Goal: Transaction & Acquisition: Purchase product/service

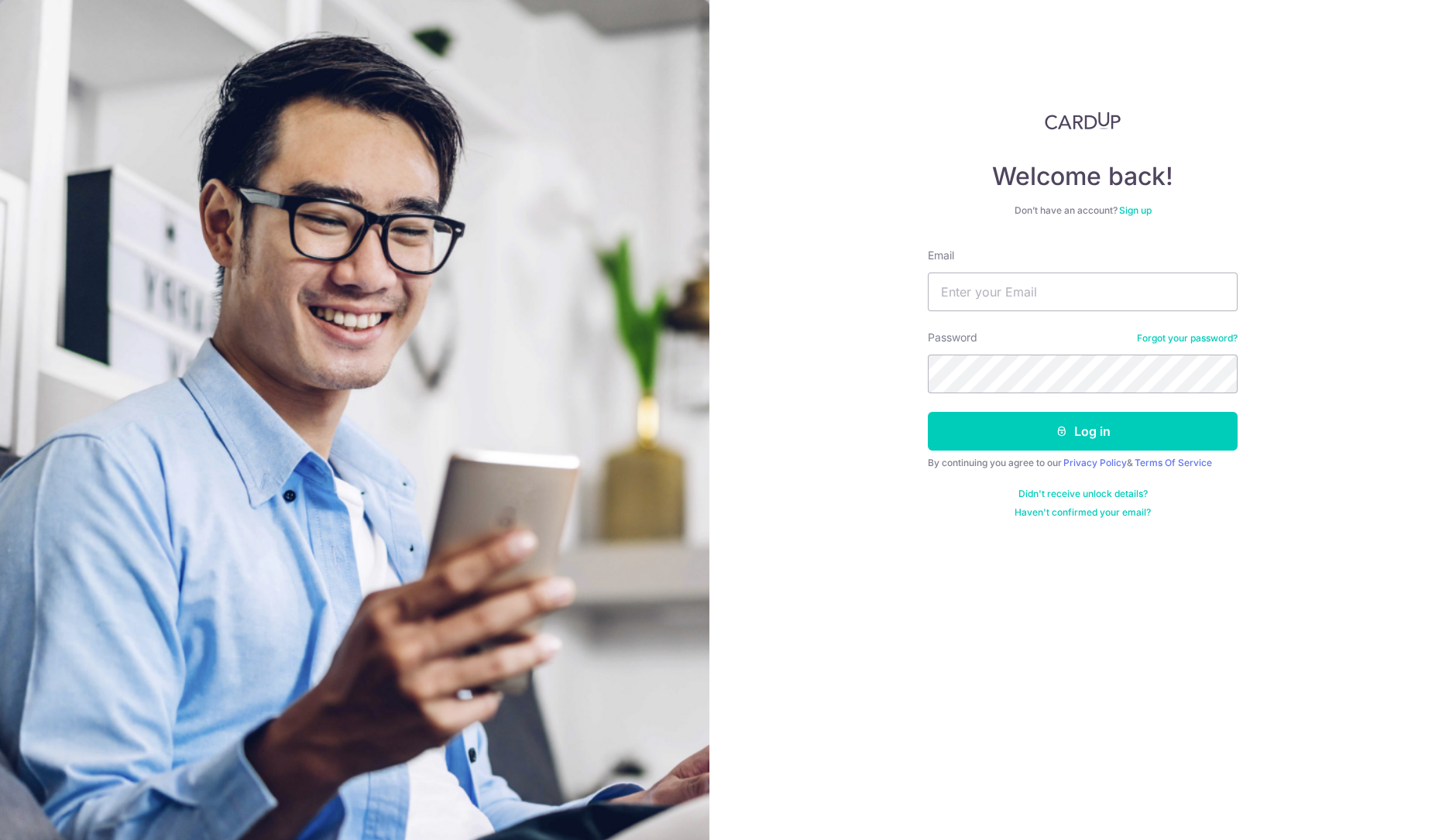
type input "wendy@excelhw.com.sg"
click at [928, 412] on button "Log in" at bounding box center [1083, 431] width 310 height 38
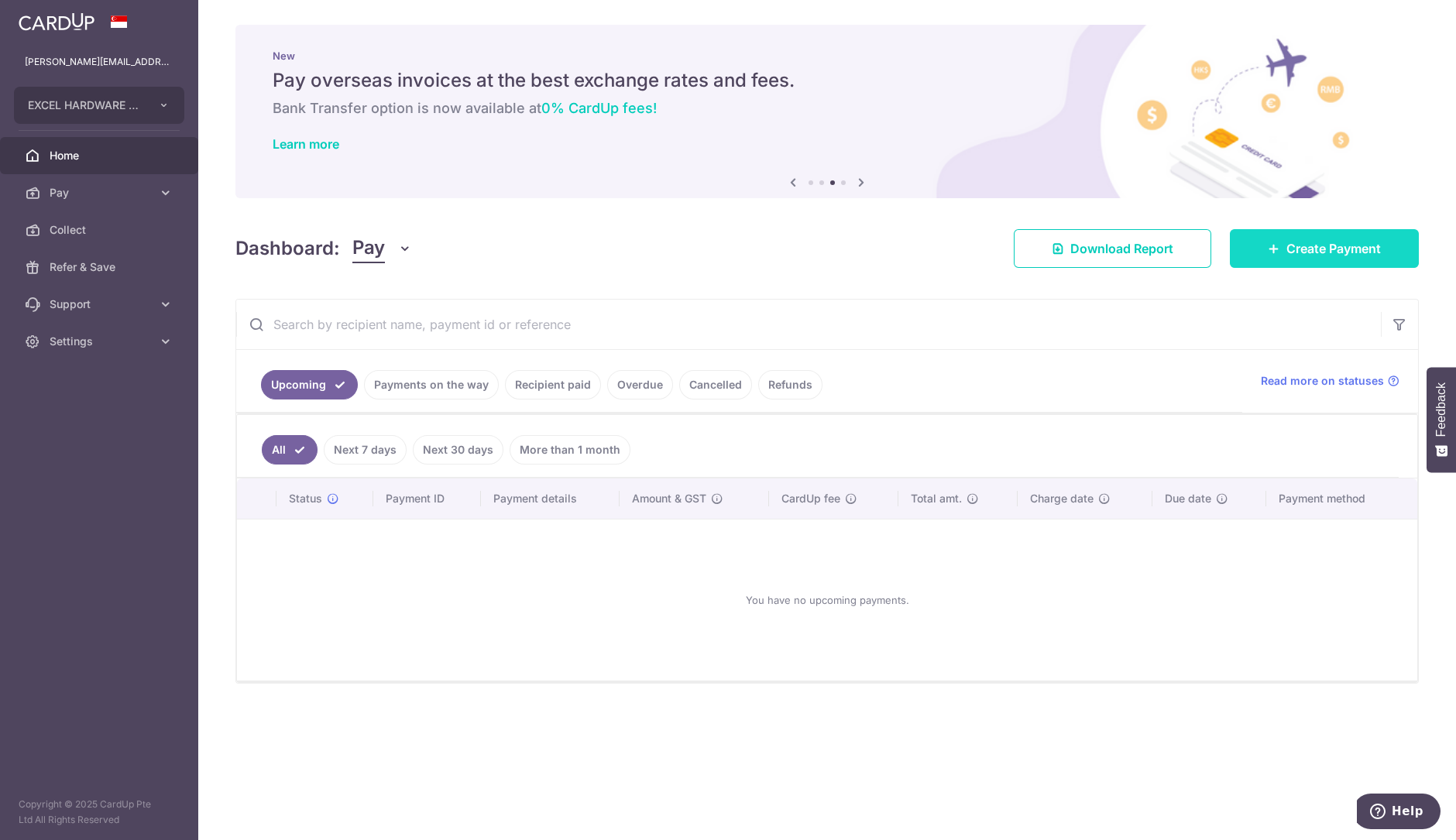
click at [1370, 251] on span "Create Payment" at bounding box center [1333, 248] width 94 height 18
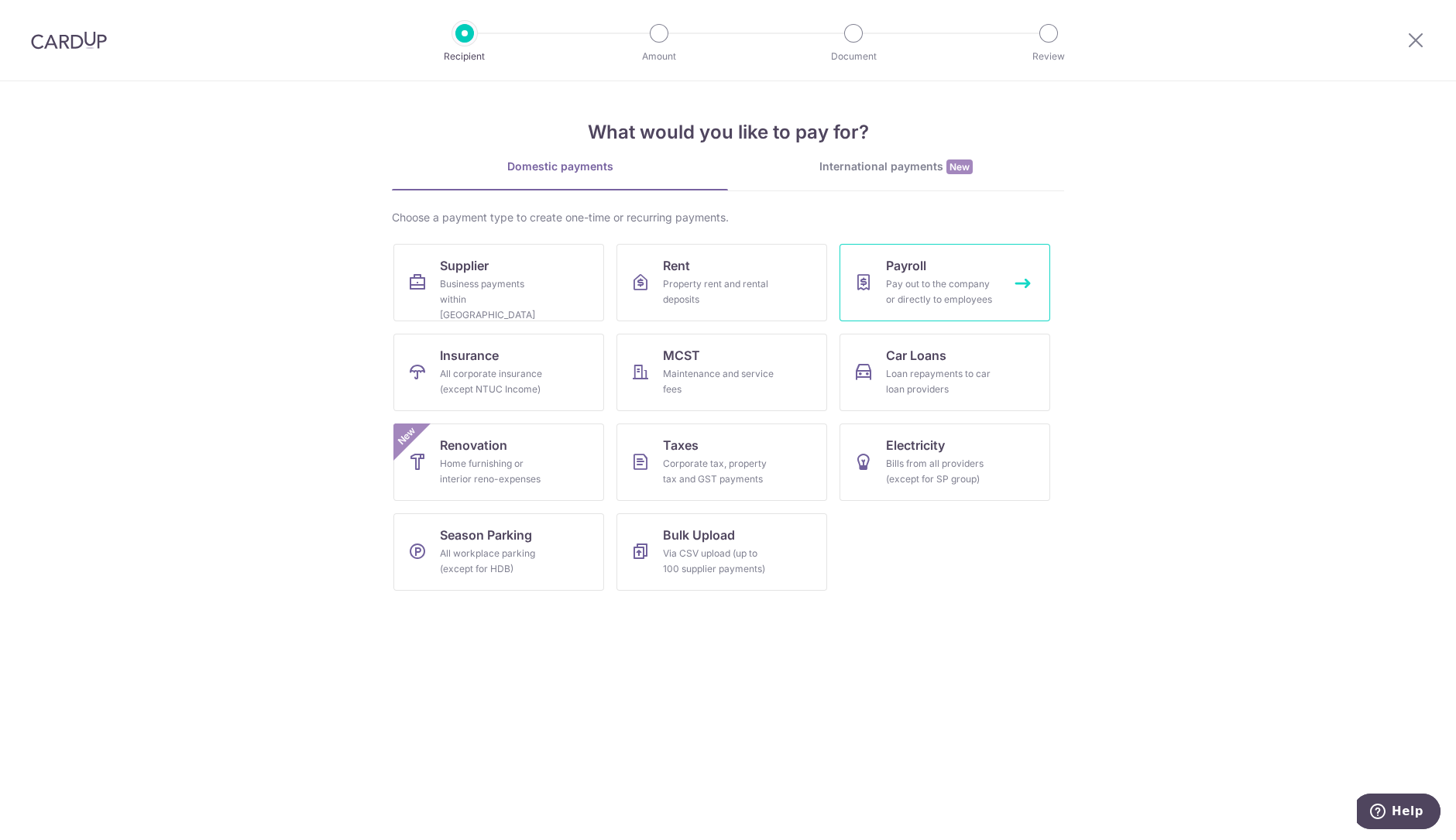
click at [975, 276] on div "Pay out to the company or directly to employees" at bounding box center [941, 291] width 112 height 31
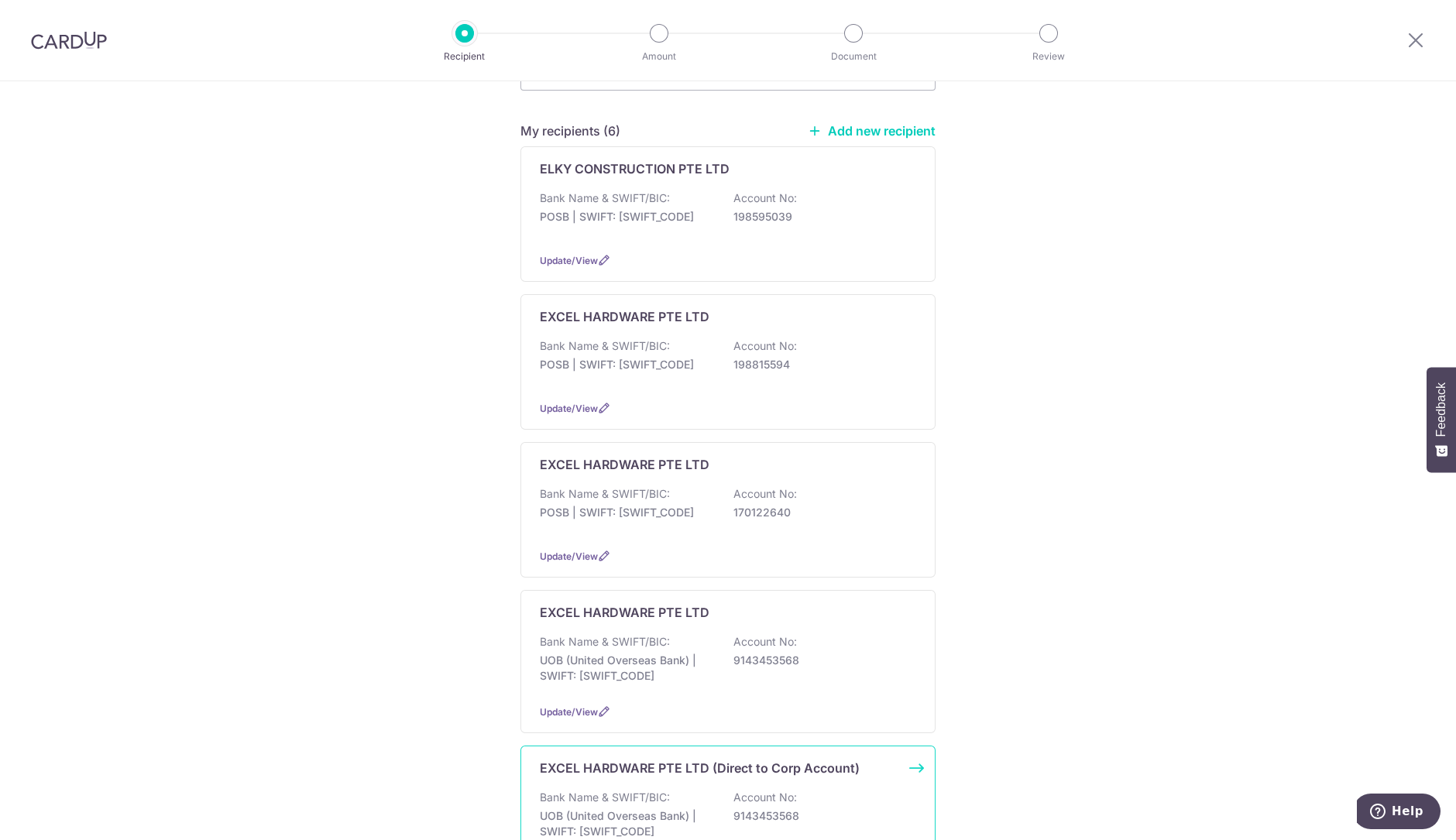
scroll to position [291, 0]
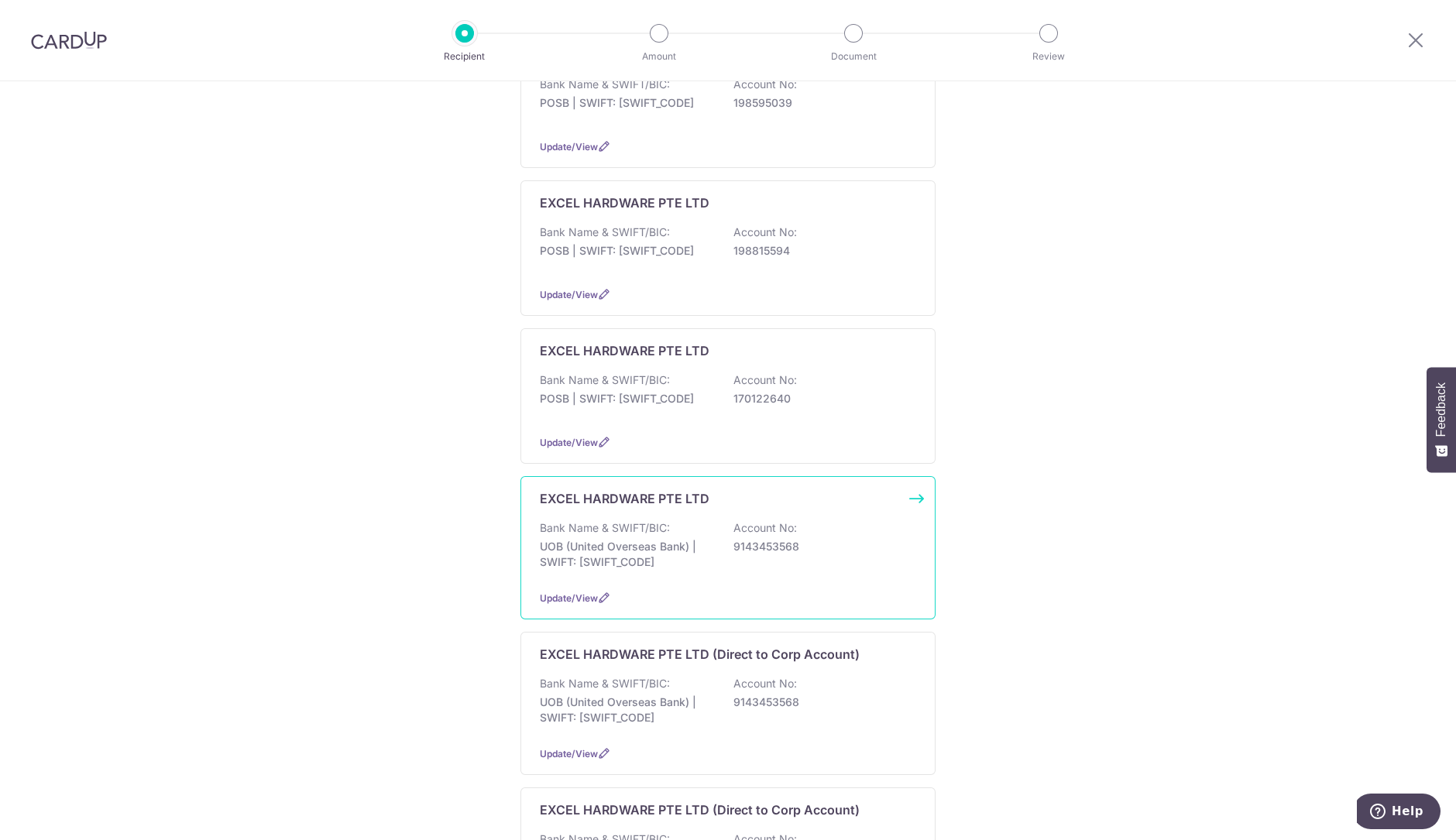
click at [763, 559] on div "Bank Name & SWIFT/BIC: UOB (United Overseas Bank) | SWIFT: [SWIFT_CODE] Account…" at bounding box center [728, 549] width 376 height 57
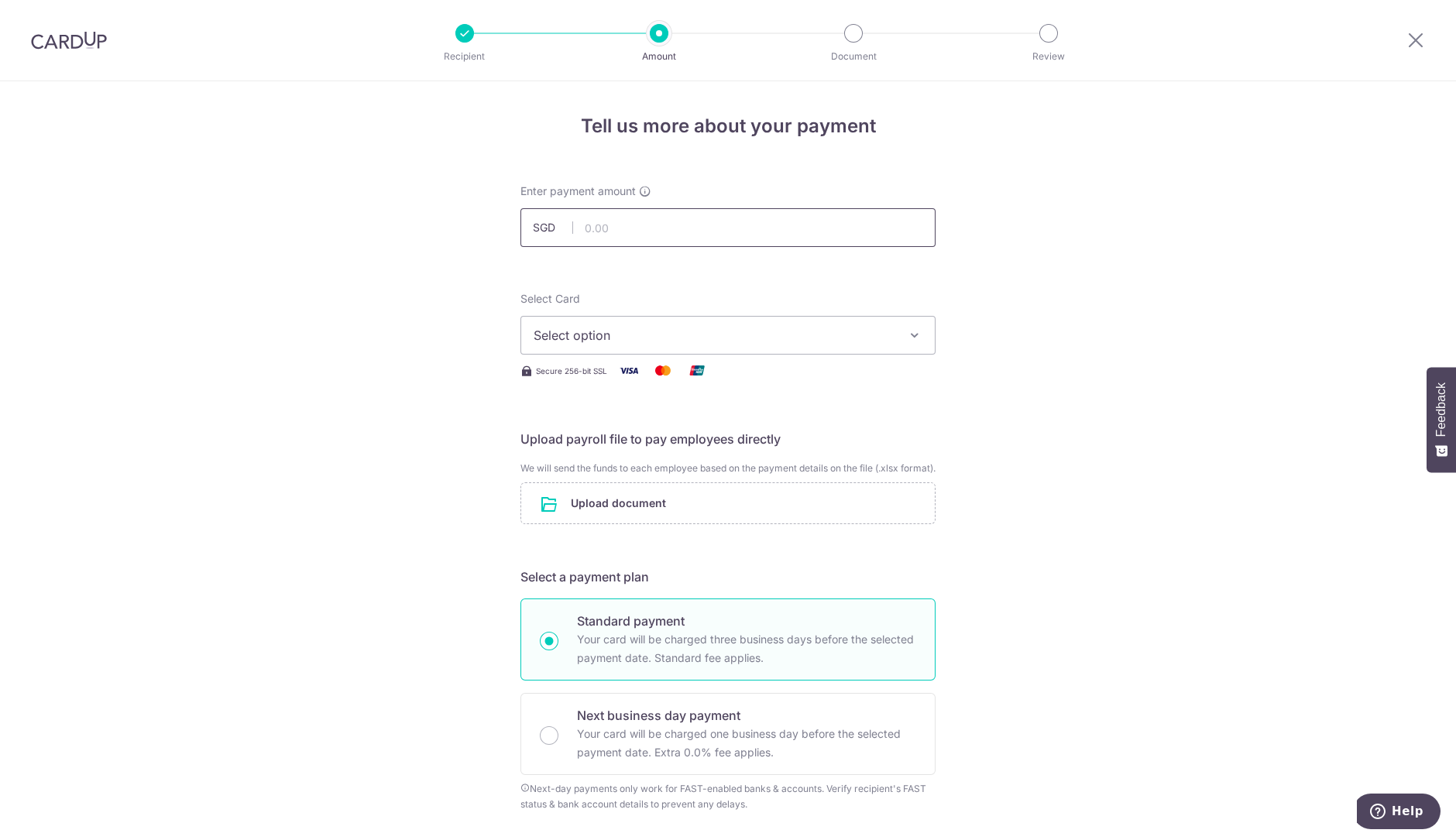
click at [611, 219] on input "text" at bounding box center [728, 227] width 415 height 38
type input "96,149.90"
click at [651, 331] on span "Select option" at bounding box center [713, 335] width 361 height 18
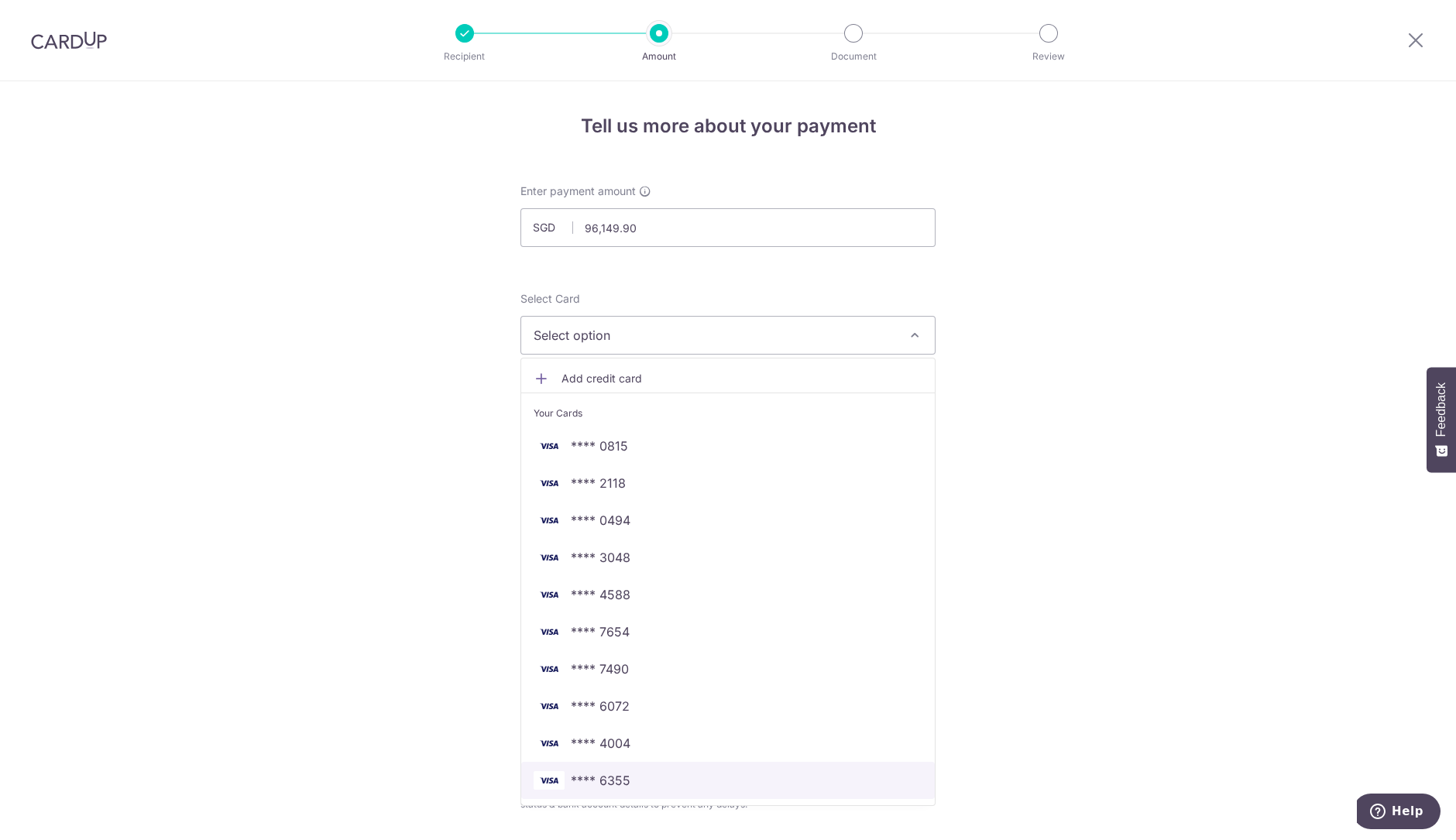
drag, startPoint x: 615, startPoint y: 768, endPoint x: 396, endPoint y: 544, distance: 313.3
click at [615, 768] on link "**** 6355" at bounding box center [728, 780] width 413 height 37
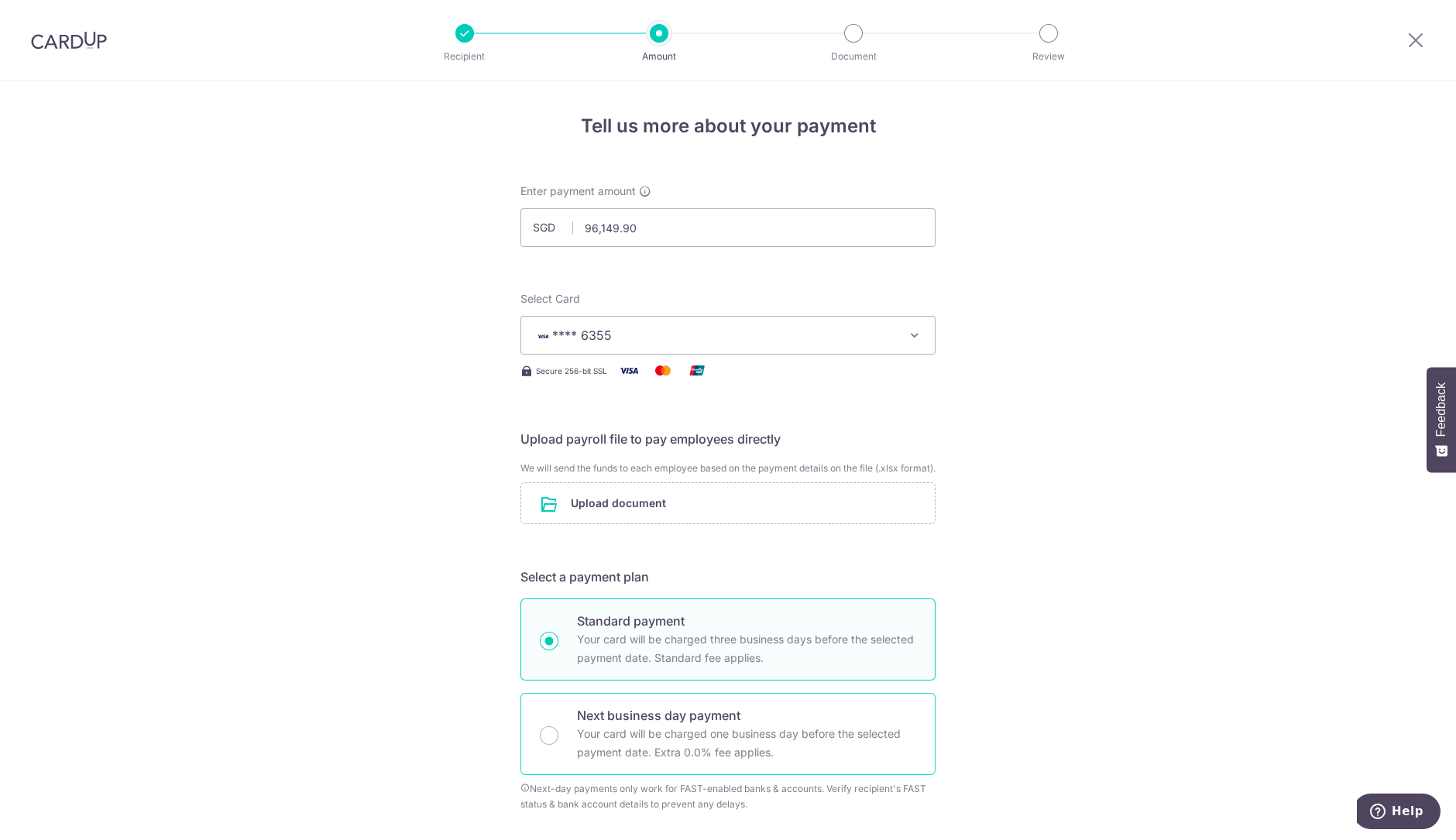
click at [632, 747] on p "Your card will be charged one business day before the selected payment date. Ex…" at bounding box center [746, 743] width 339 height 37
click at [558, 744] on input "Next business day payment Your card will be charged one business day before the…" at bounding box center [549, 735] width 18 height 18
radio input "false"
radio input "true"
click at [698, 514] on input "file" at bounding box center [728, 503] width 413 height 40
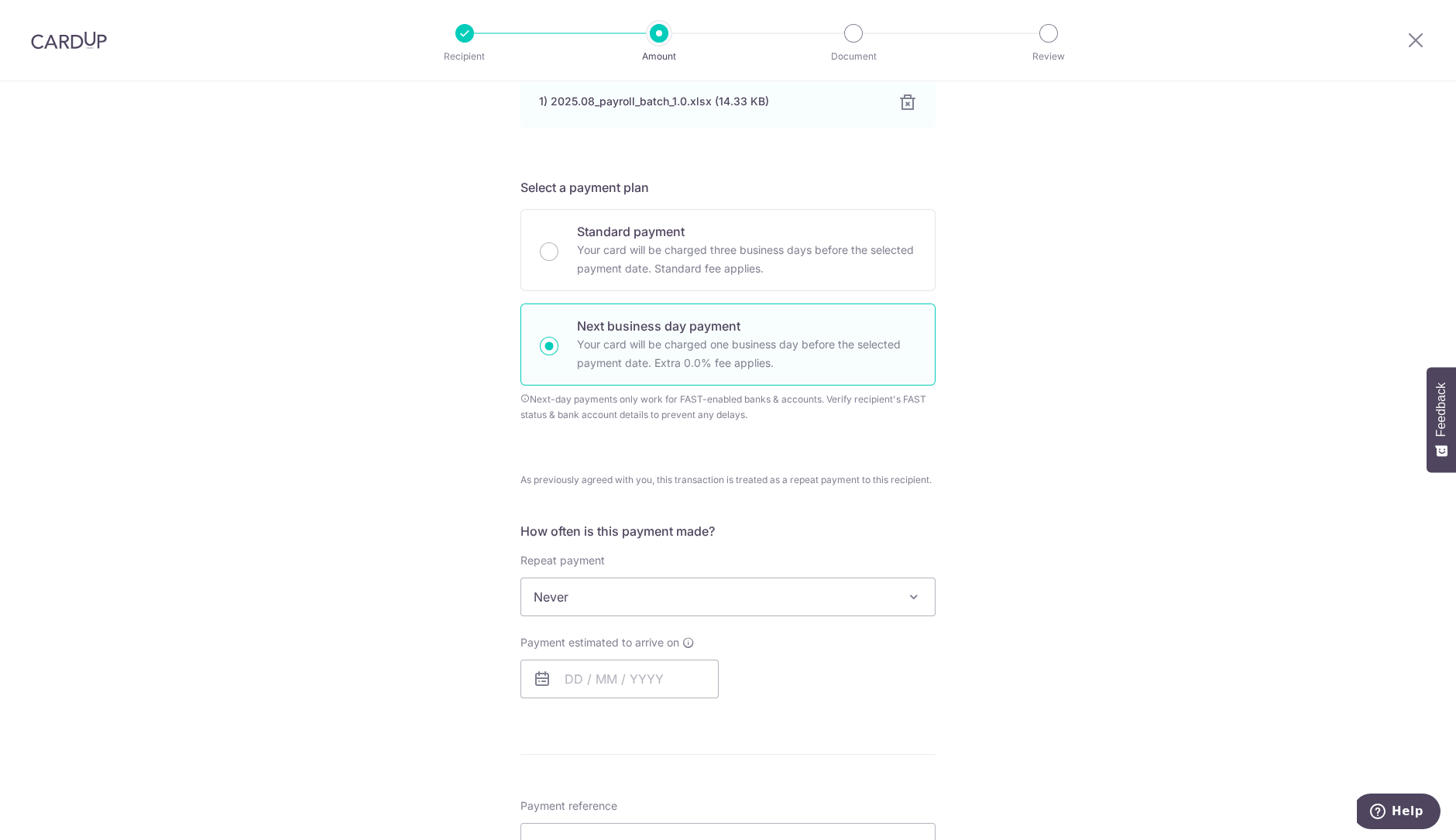
scroll to position [676, 0]
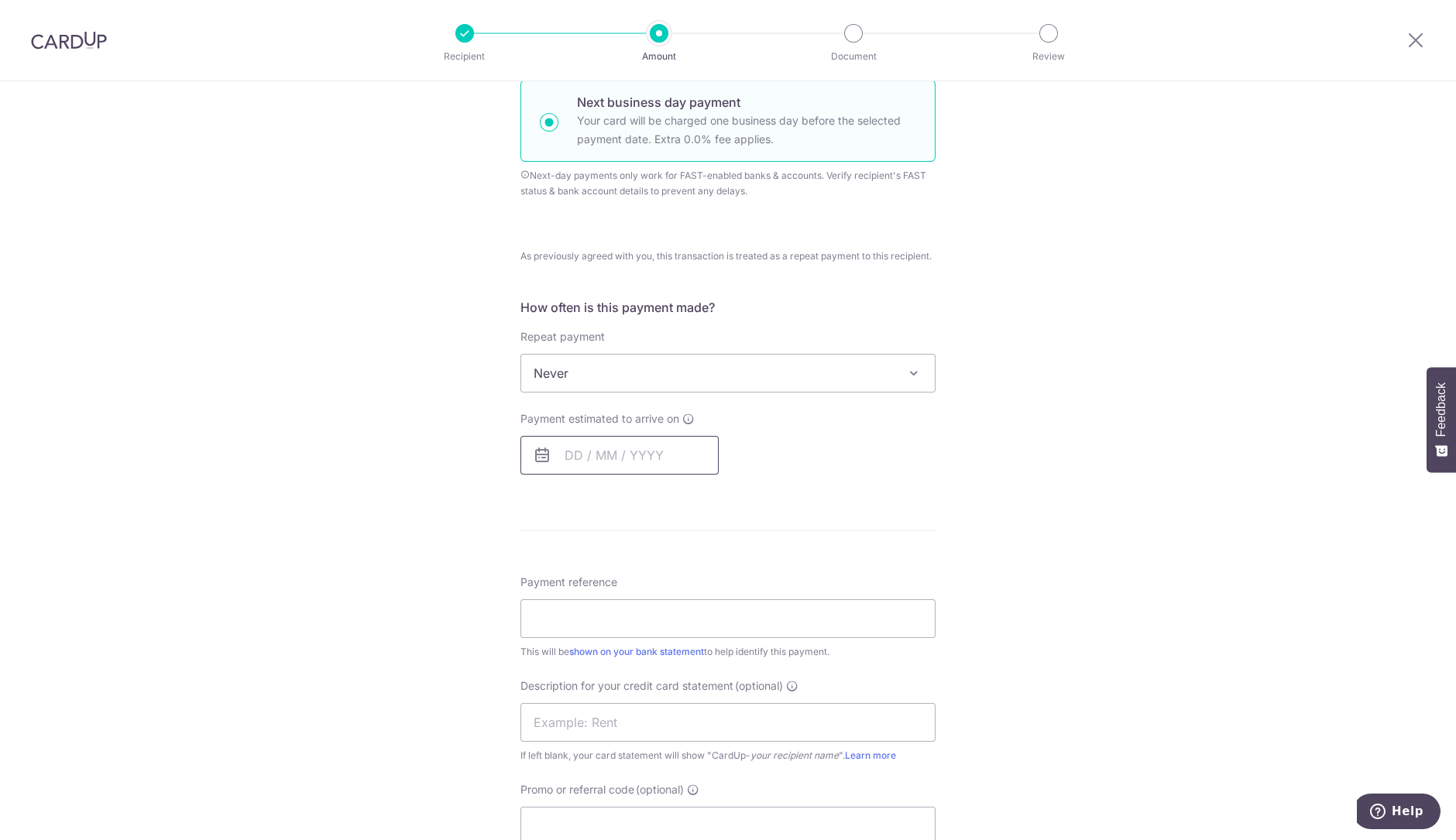
click at [599, 467] on input "text" at bounding box center [620, 455] width 198 height 38
click at [578, 609] on link "8" at bounding box center [583, 596] width 25 height 25
type input "08/09/2025"
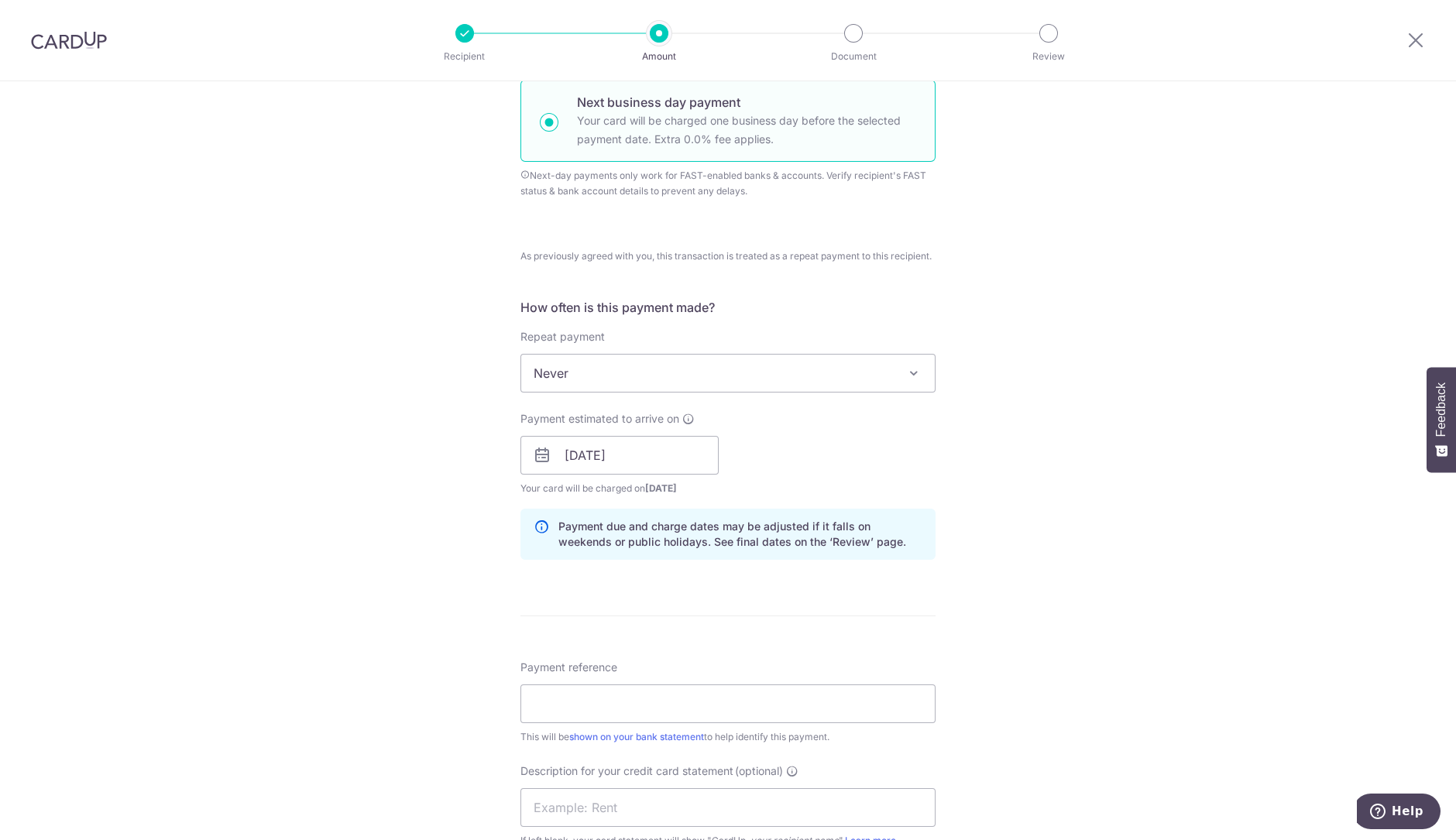
scroll to position [967, 0]
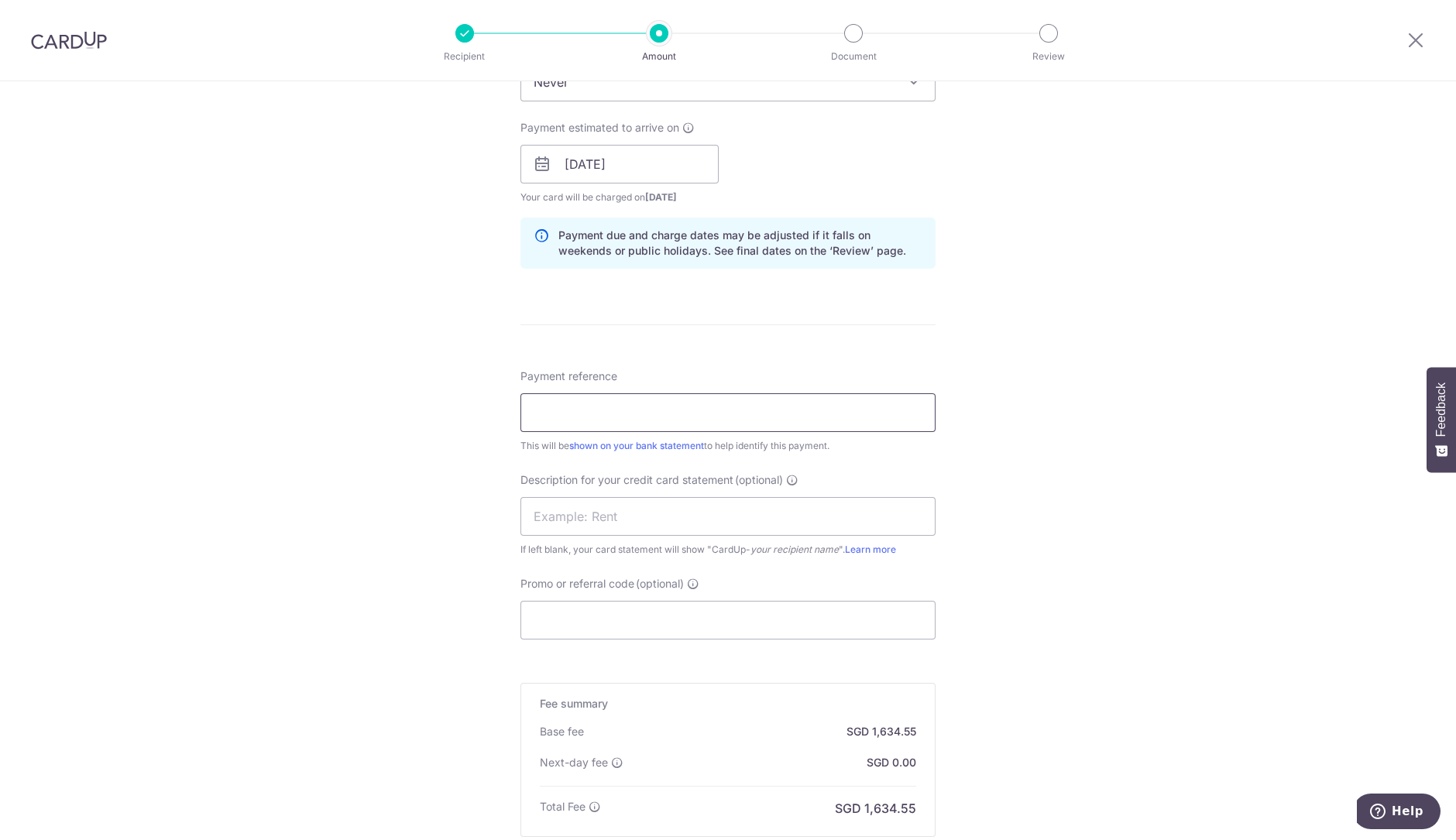
click at [643, 417] on input "Payment reference" at bounding box center [728, 412] width 415 height 38
type input "E"
type input "Excel Aug 25 Salary"
click at [746, 504] on div "Description for your credit card statement (optional) If left blank, your card …" at bounding box center [728, 514] width 415 height 85
drag, startPoint x: 738, startPoint y: 534, endPoint x: 832, endPoint y: 522, distance: 94.8
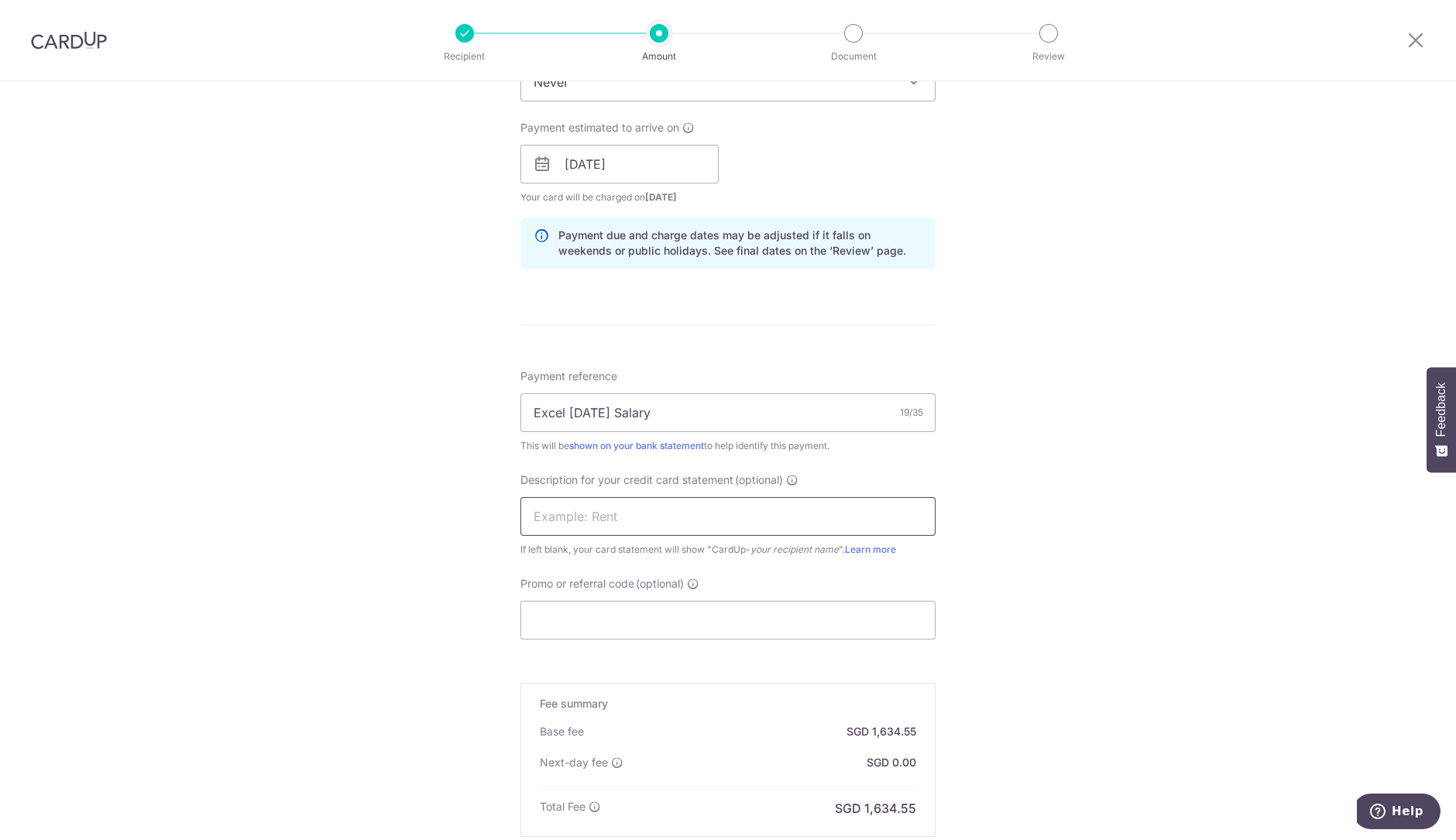
click at [738, 534] on input "text" at bounding box center [728, 516] width 415 height 38
paste input "Excel Aug 25 Sa"
type input "Excel Aug 25 Sa"
click at [1128, 545] on div "Tell us more about your payment Enter payment amount SGD 96,149.90 96149.90 Sel…" at bounding box center [728, 74] width 1456 height 1921
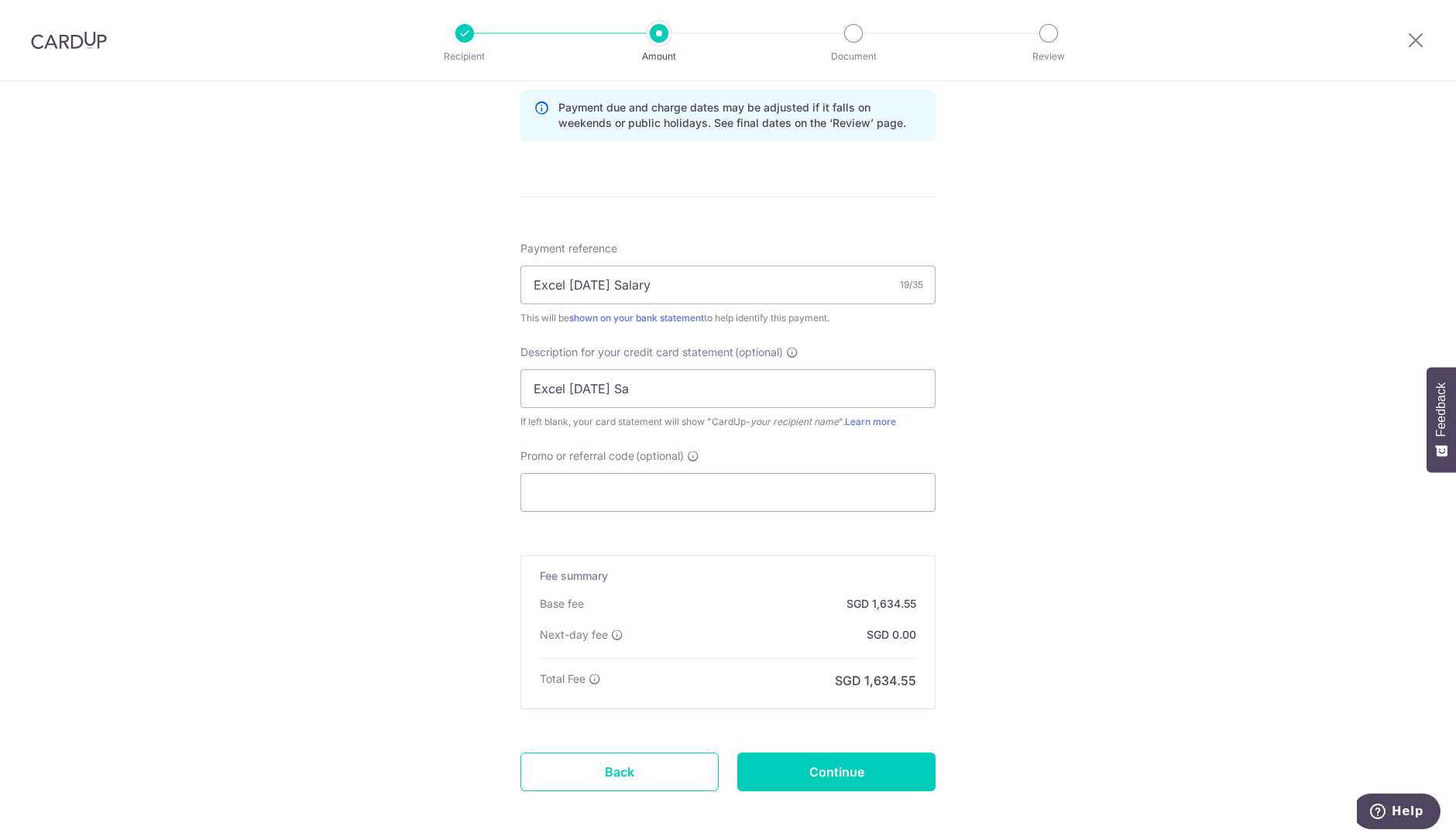
scroll to position [1176, 0]
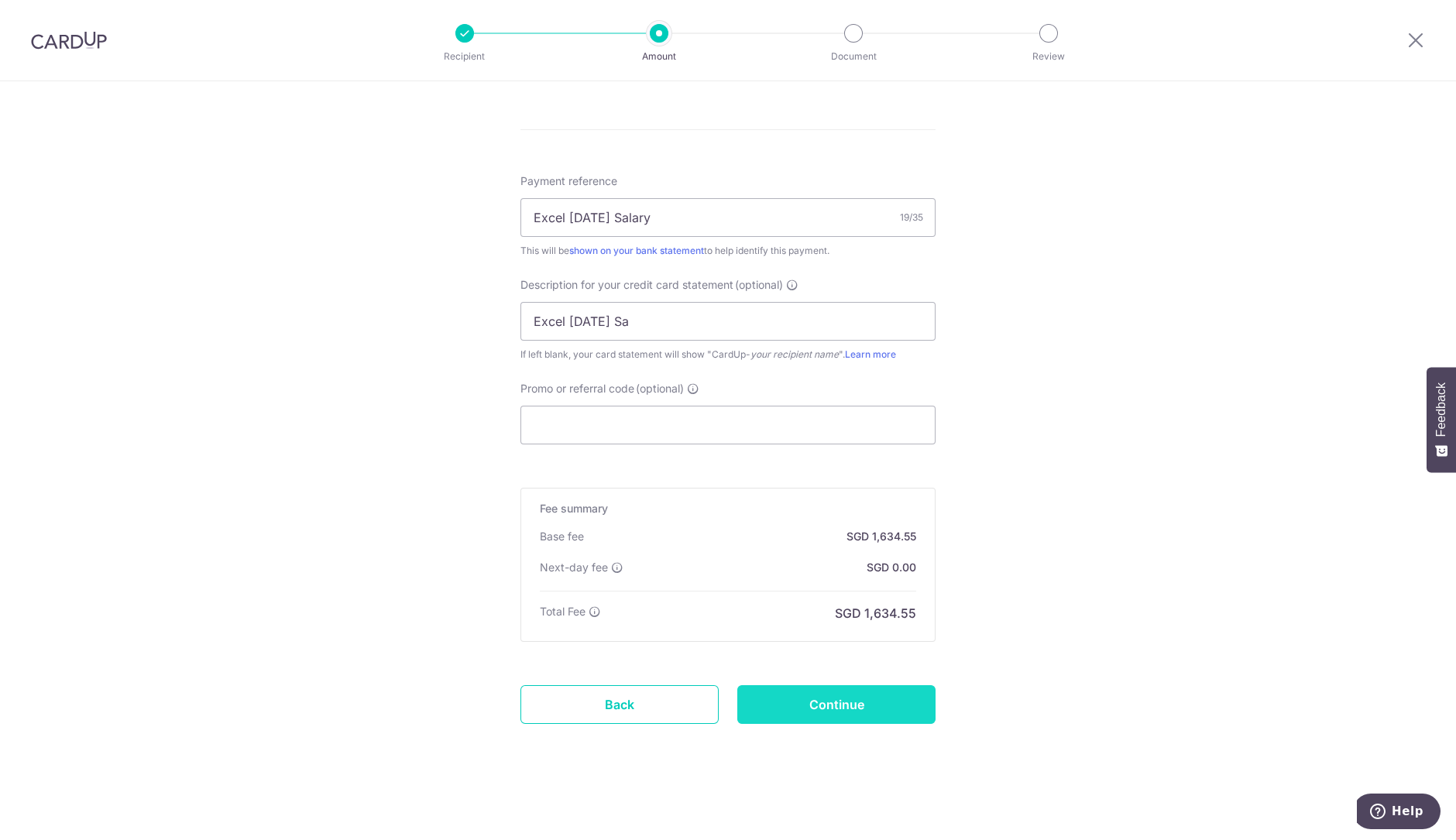
click at [843, 698] on input "Continue" at bounding box center [836, 704] width 198 height 38
type input "Create Schedule"
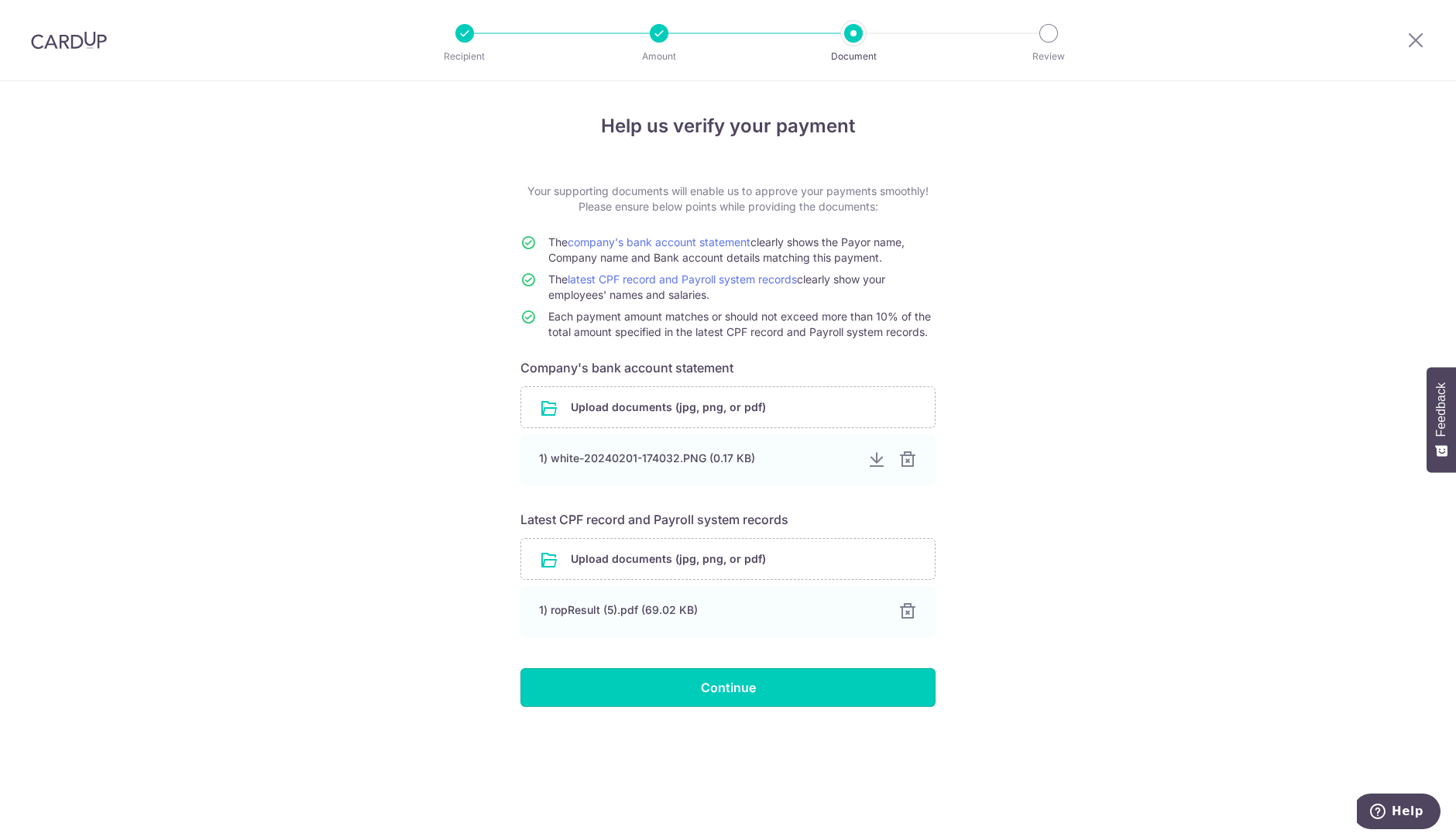
drag, startPoint x: 739, startPoint y: 678, endPoint x: 693, endPoint y: 655, distance: 51.4
click at [739, 678] on input "Continue" at bounding box center [728, 687] width 415 height 38
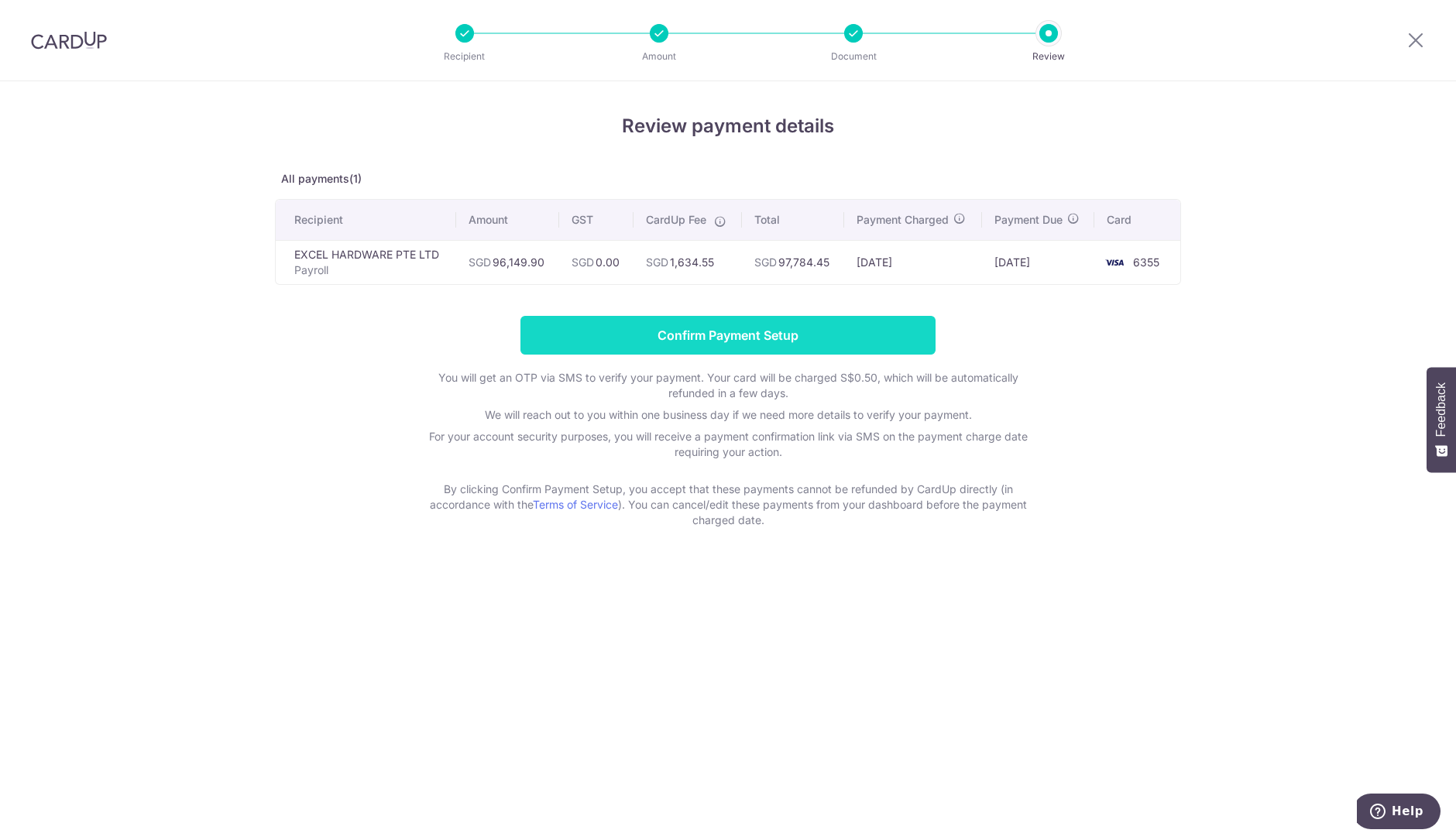
click at [859, 325] on input "Confirm Payment Setup" at bounding box center [728, 335] width 415 height 38
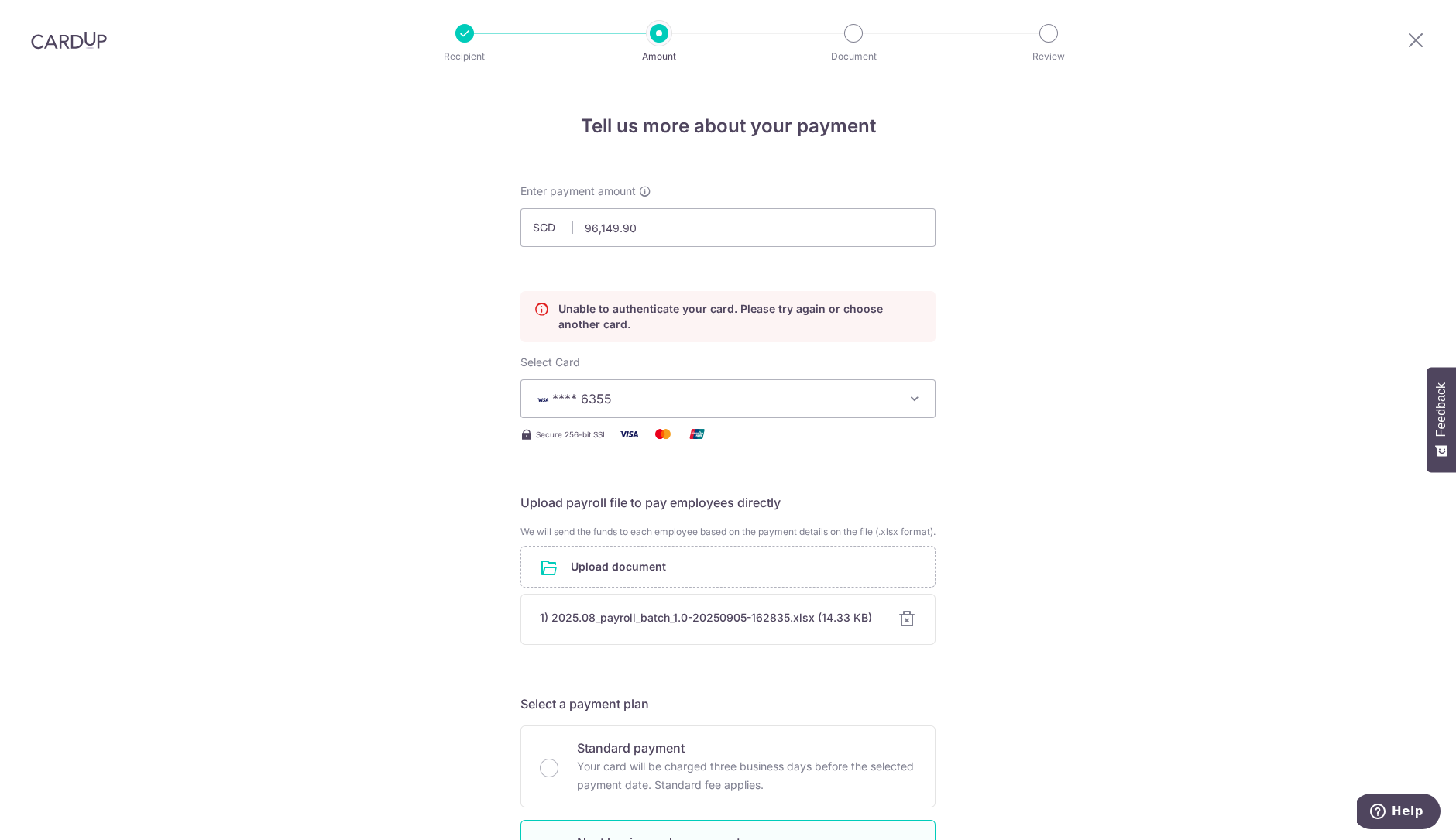
drag, startPoint x: 1072, startPoint y: 432, endPoint x: 1052, endPoint y: 474, distance: 46.5
click at [651, 226] on input "96,149.90" at bounding box center [728, 227] width 415 height 38
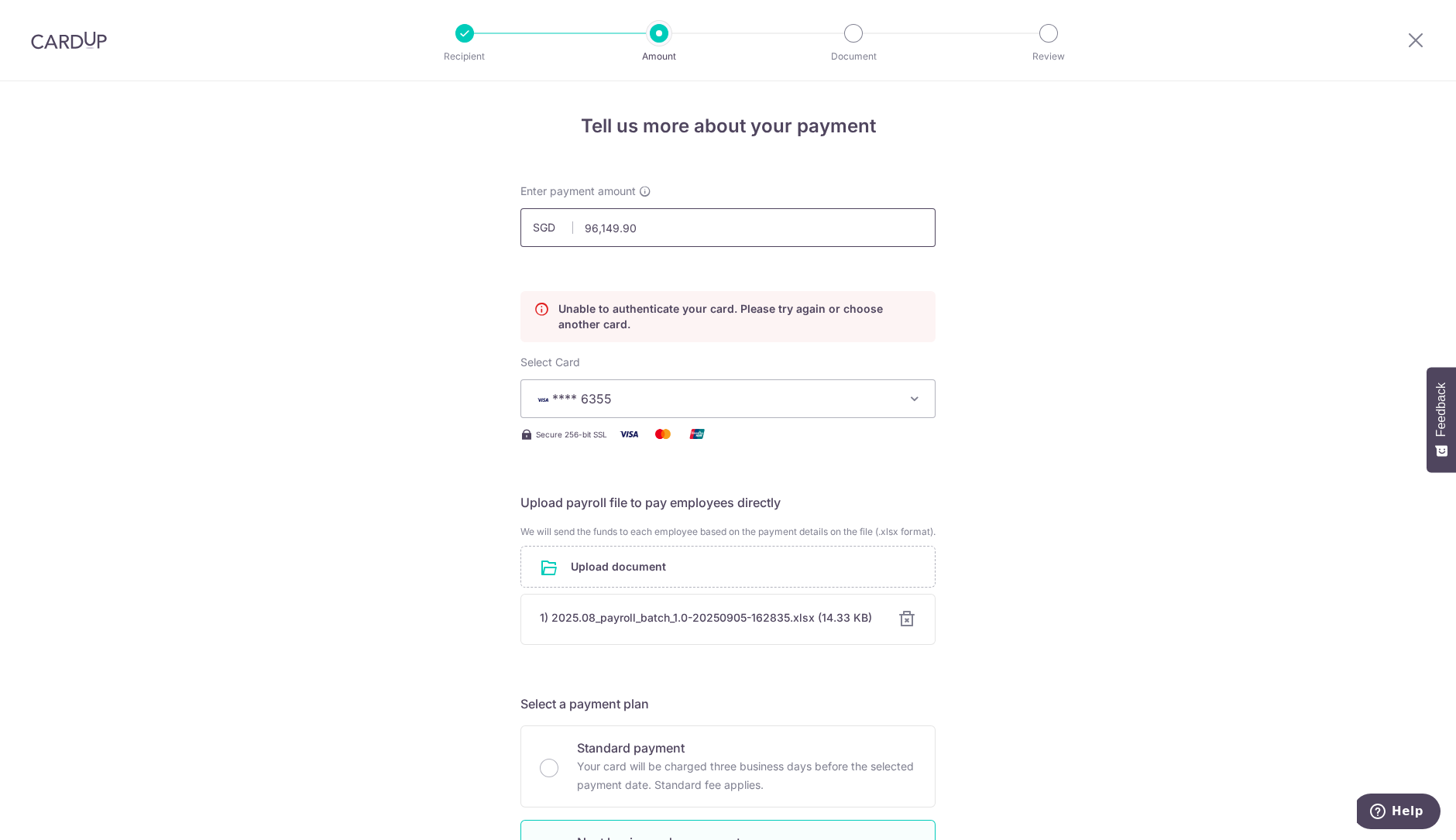
drag, startPoint x: 649, startPoint y: 229, endPoint x: 556, endPoint y: 236, distance: 93.3
click at [556, 236] on input "96,149.90" at bounding box center [728, 227] width 415 height 38
type input "97666.18"
type input "97,666.18"
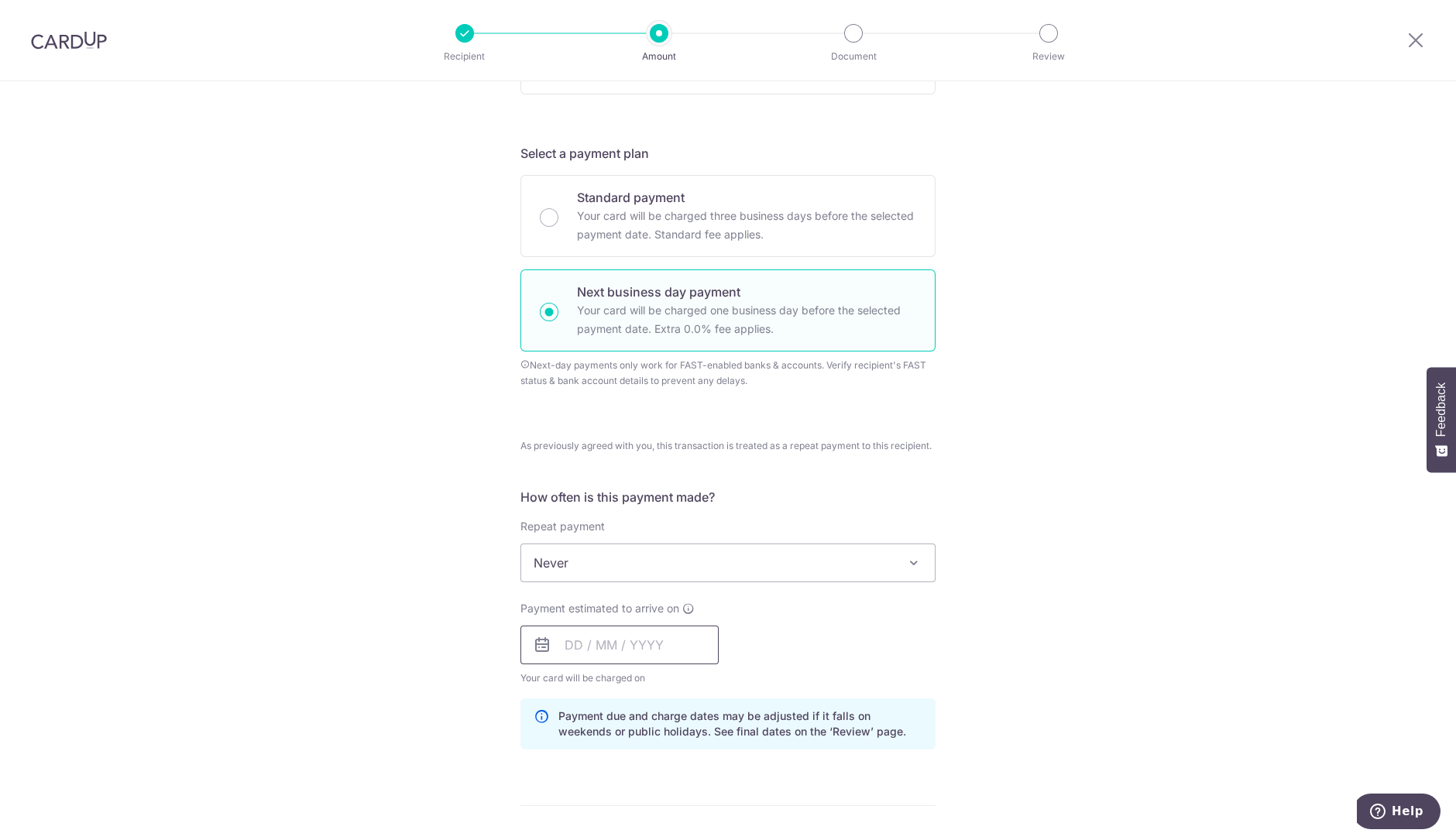
scroll to position [580, 0]
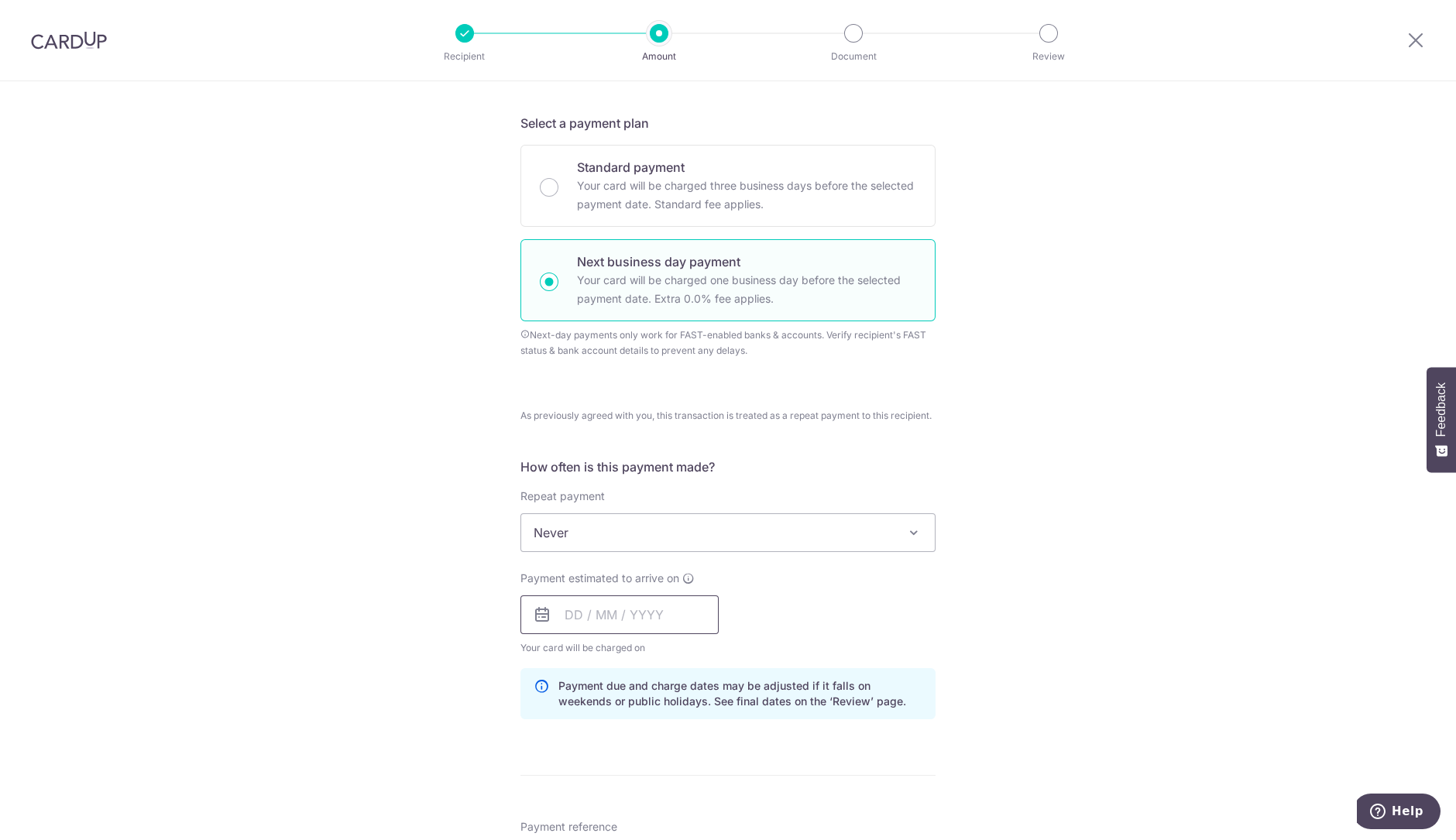
click at [640, 615] on input "text" at bounding box center [620, 614] width 198 height 38
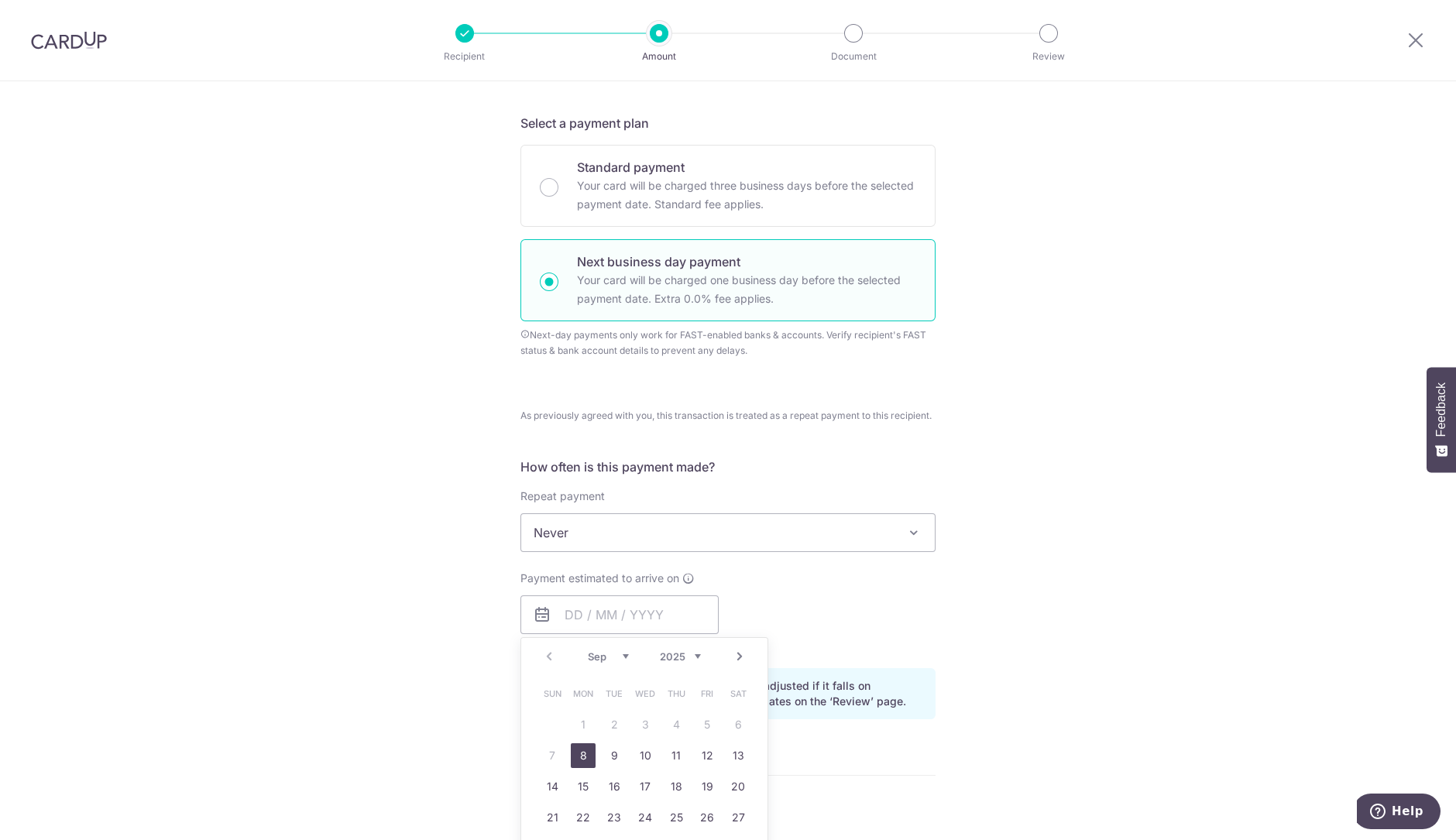
click at [580, 765] on link "8" at bounding box center [583, 755] width 25 height 25
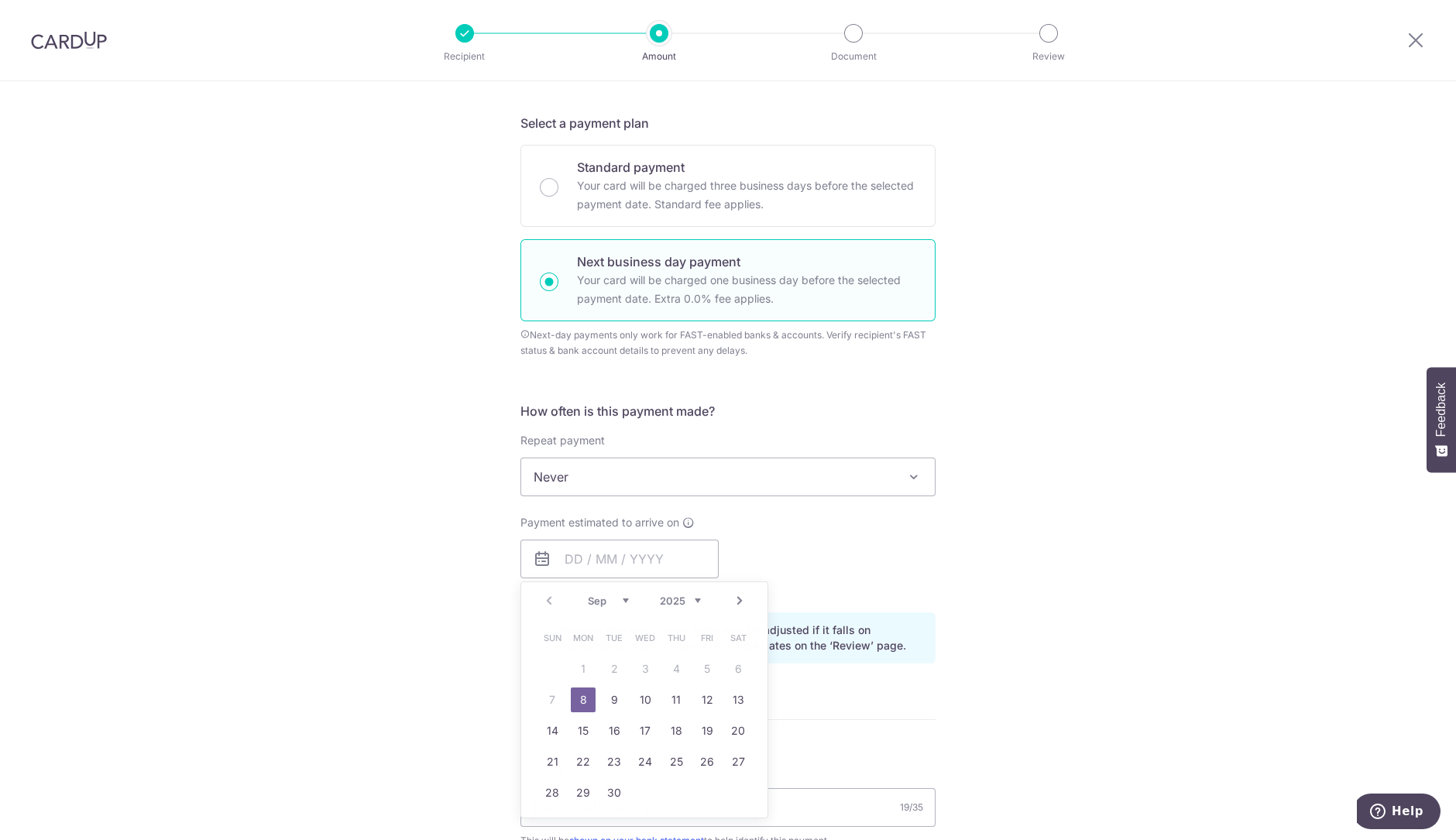
type input "08/09/2025"
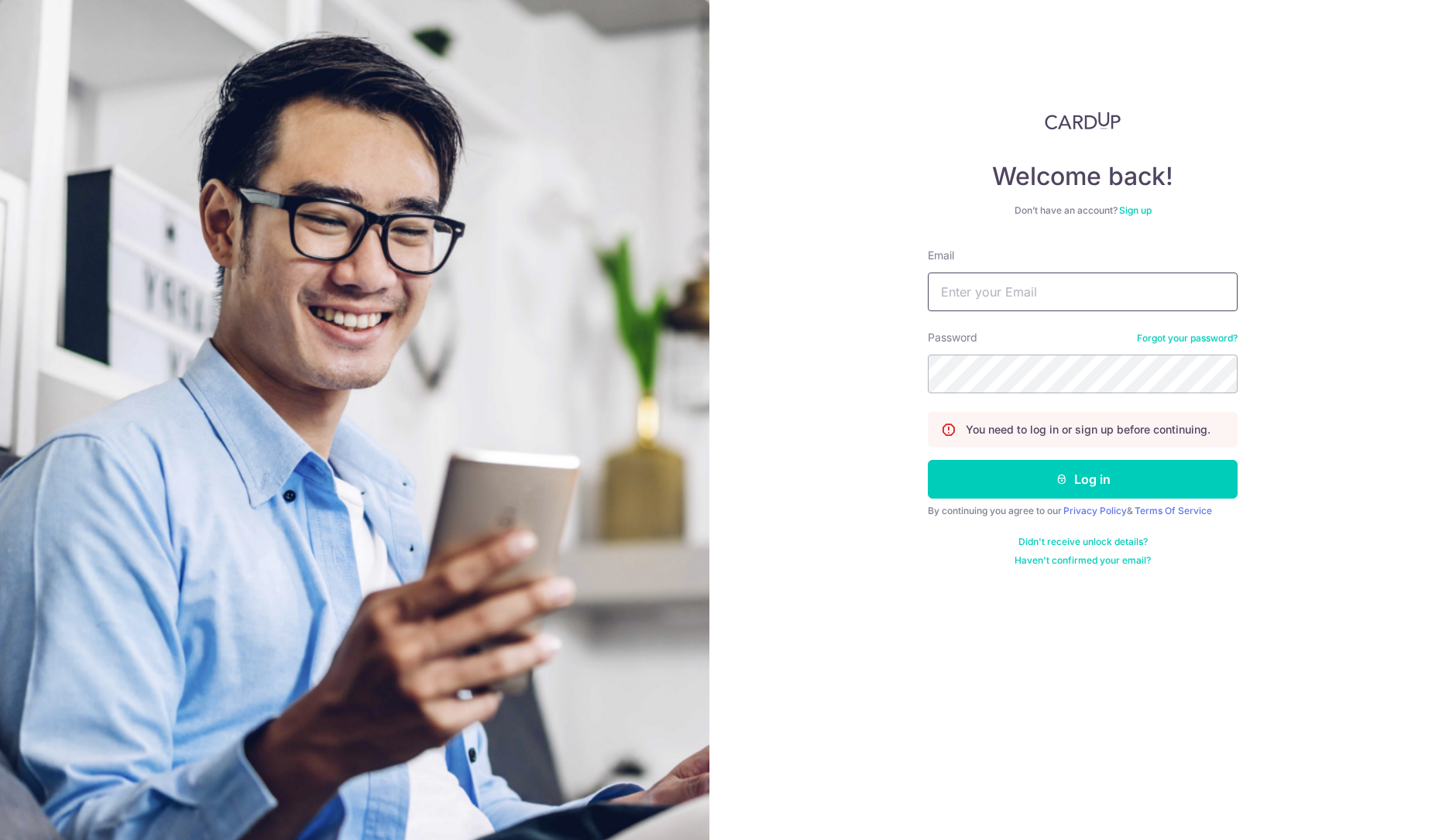
click at [1012, 301] on input "Email" at bounding box center [1083, 291] width 310 height 38
type input "wendy@excelhw.com.sg"
click at [928, 460] on button "Log in" at bounding box center [1083, 479] width 310 height 38
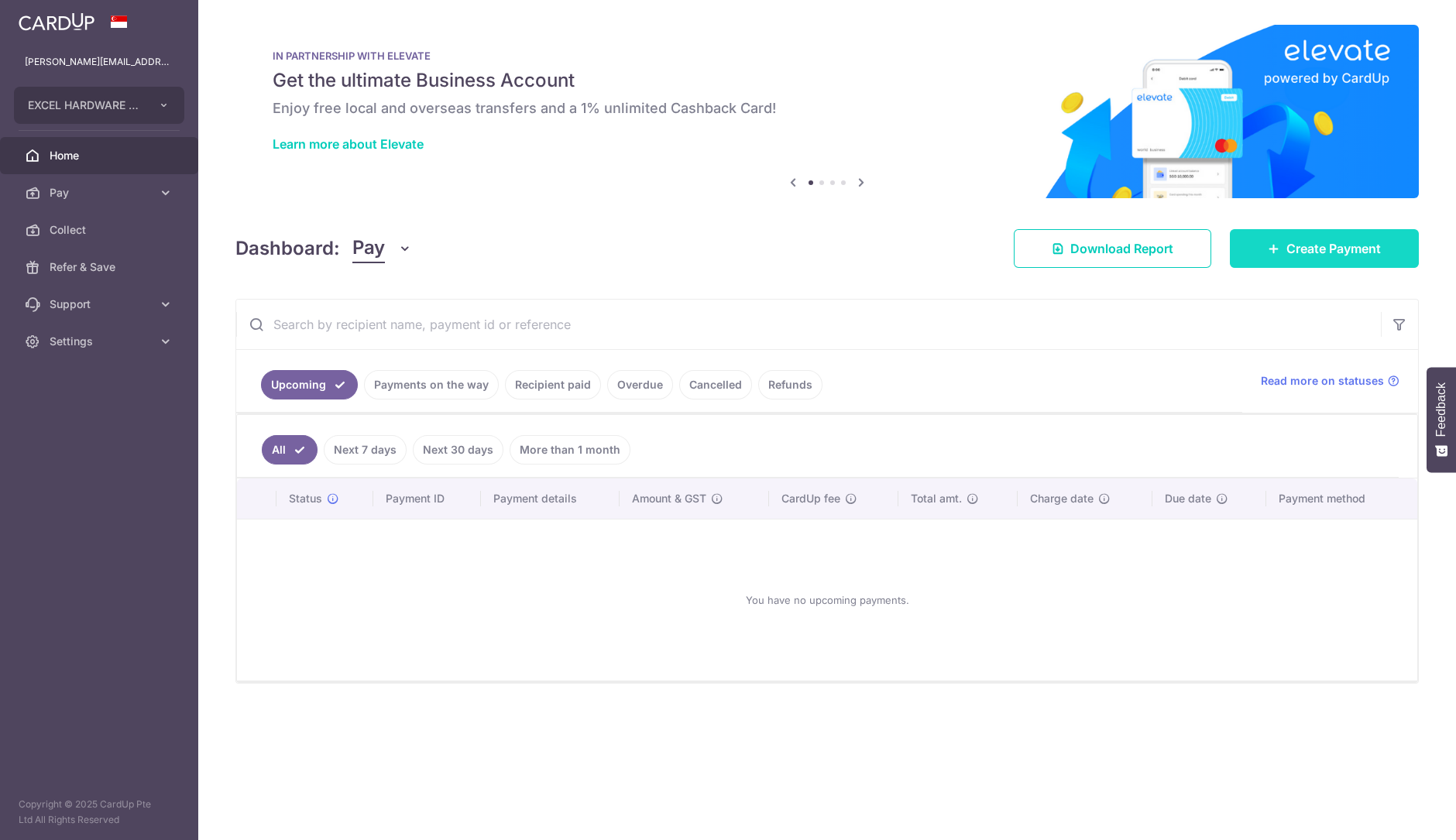
click at [1280, 241] on link "Create Payment" at bounding box center [1324, 248] width 189 height 38
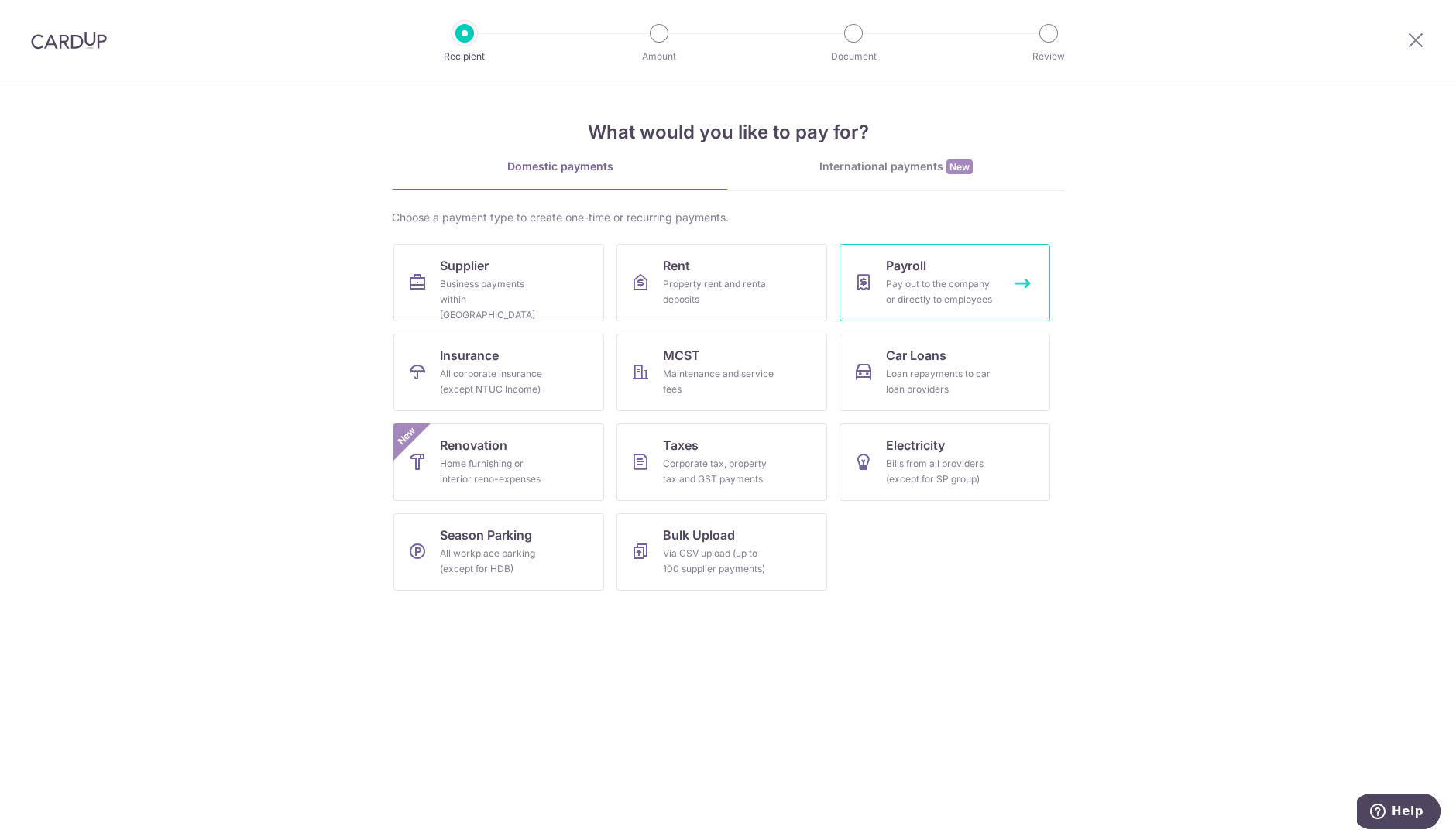
click at [903, 269] on span "Payroll" at bounding box center [905, 266] width 40 height 18
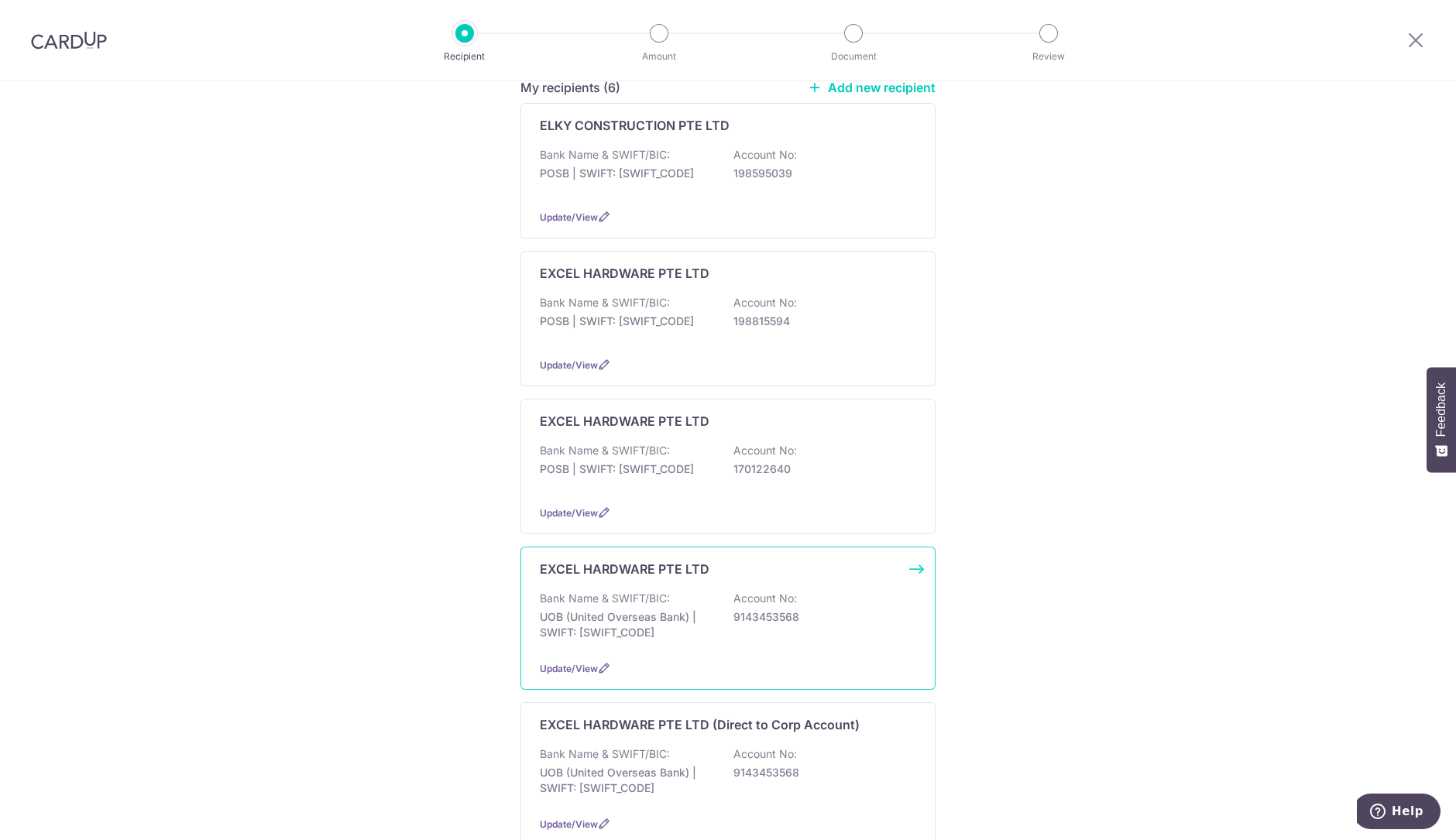
scroll to position [291, 0]
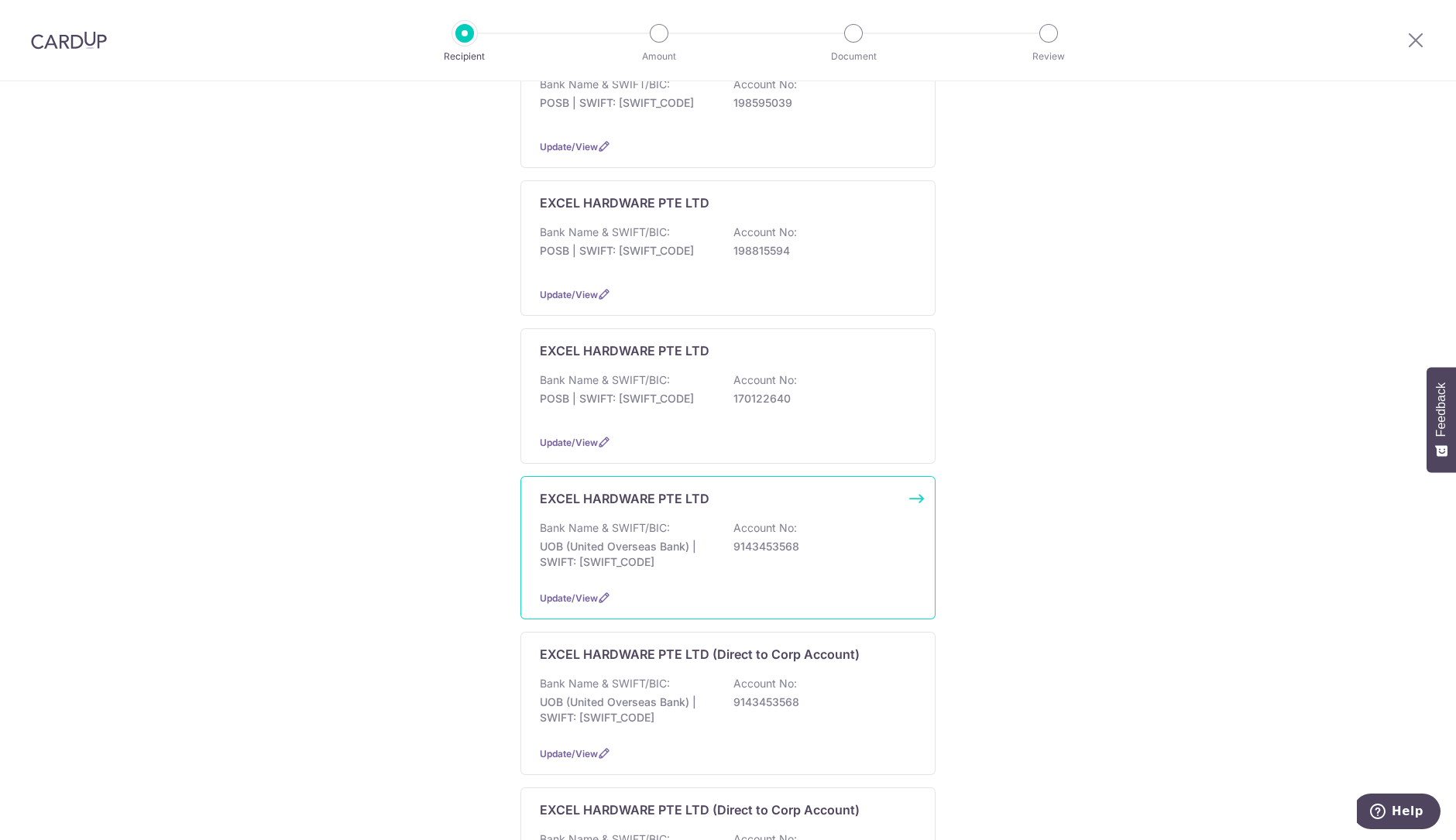
click at [773, 579] on div "EXCEL HARDWARE PTE LTD Bank Name & SWIFT/BIC: UOB (United Overseas Bank) | SWIF…" at bounding box center [728, 548] width 415 height 143
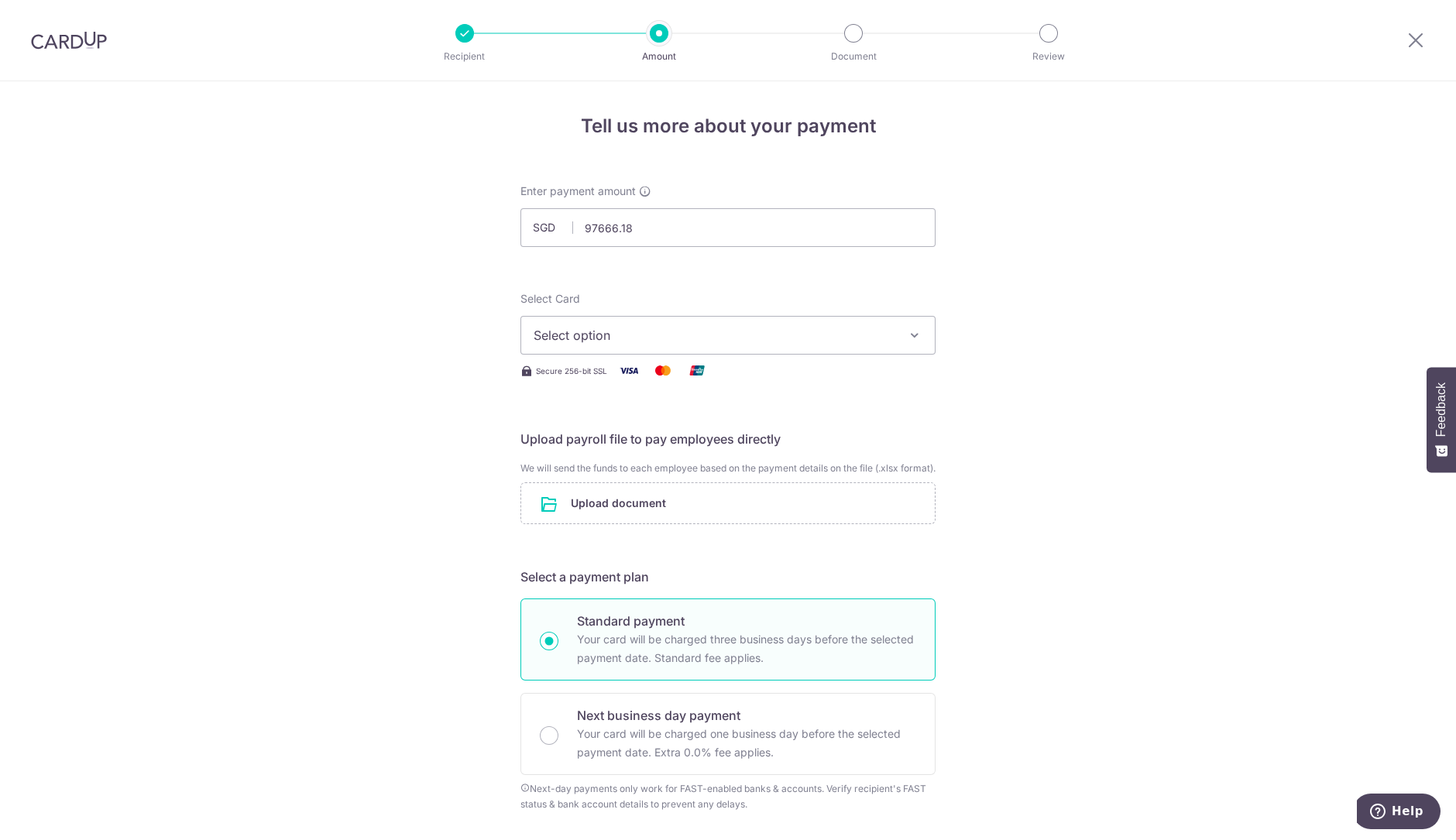
type input "97,666.18"
click at [636, 336] on span "Select option" at bounding box center [713, 335] width 361 height 18
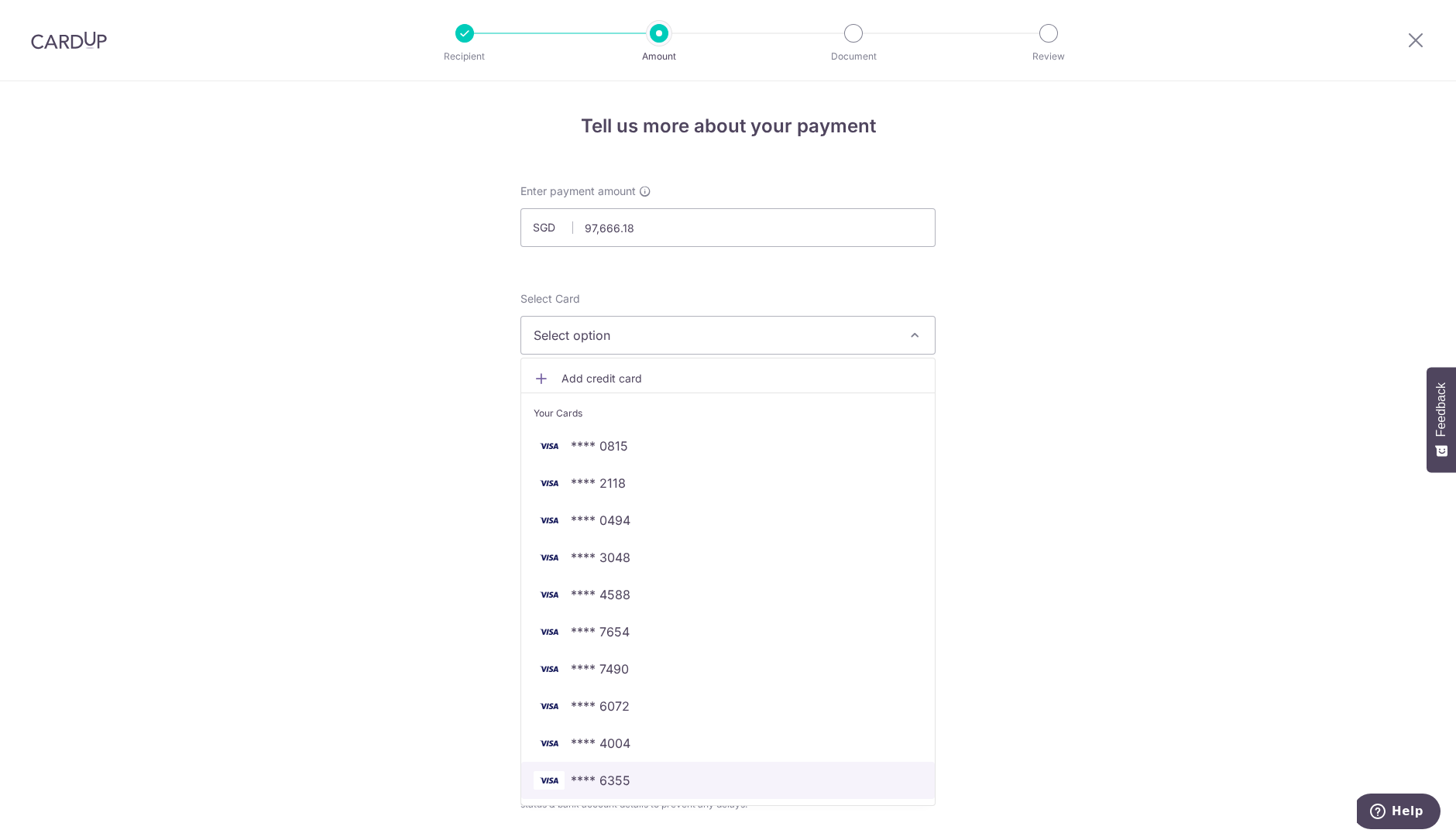
click at [645, 778] on span "**** 6355" at bounding box center [727, 780] width 389 height 18
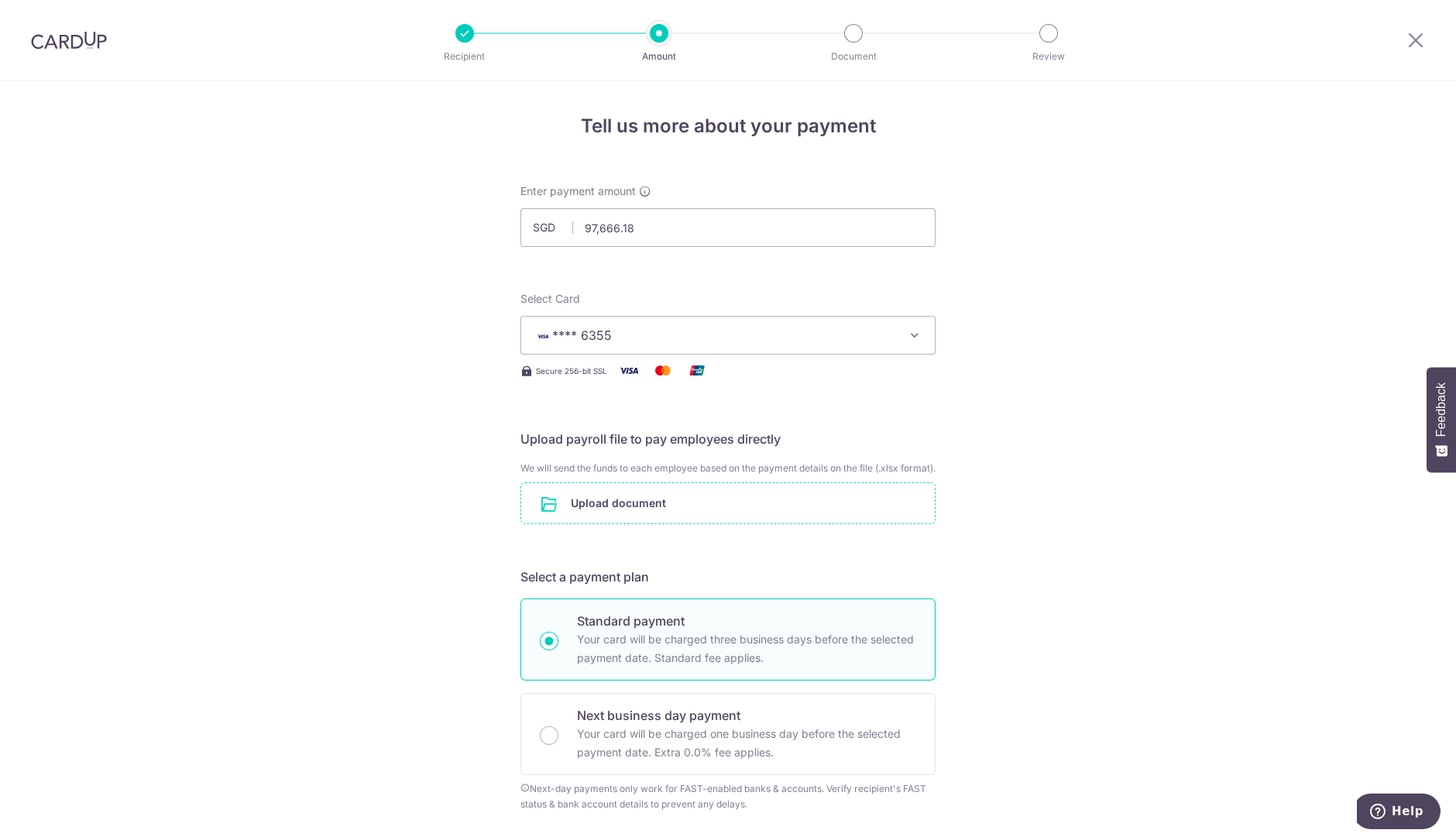
click at [693, 503] on input "file" at bounding box center [728, 503] width 413 height 40
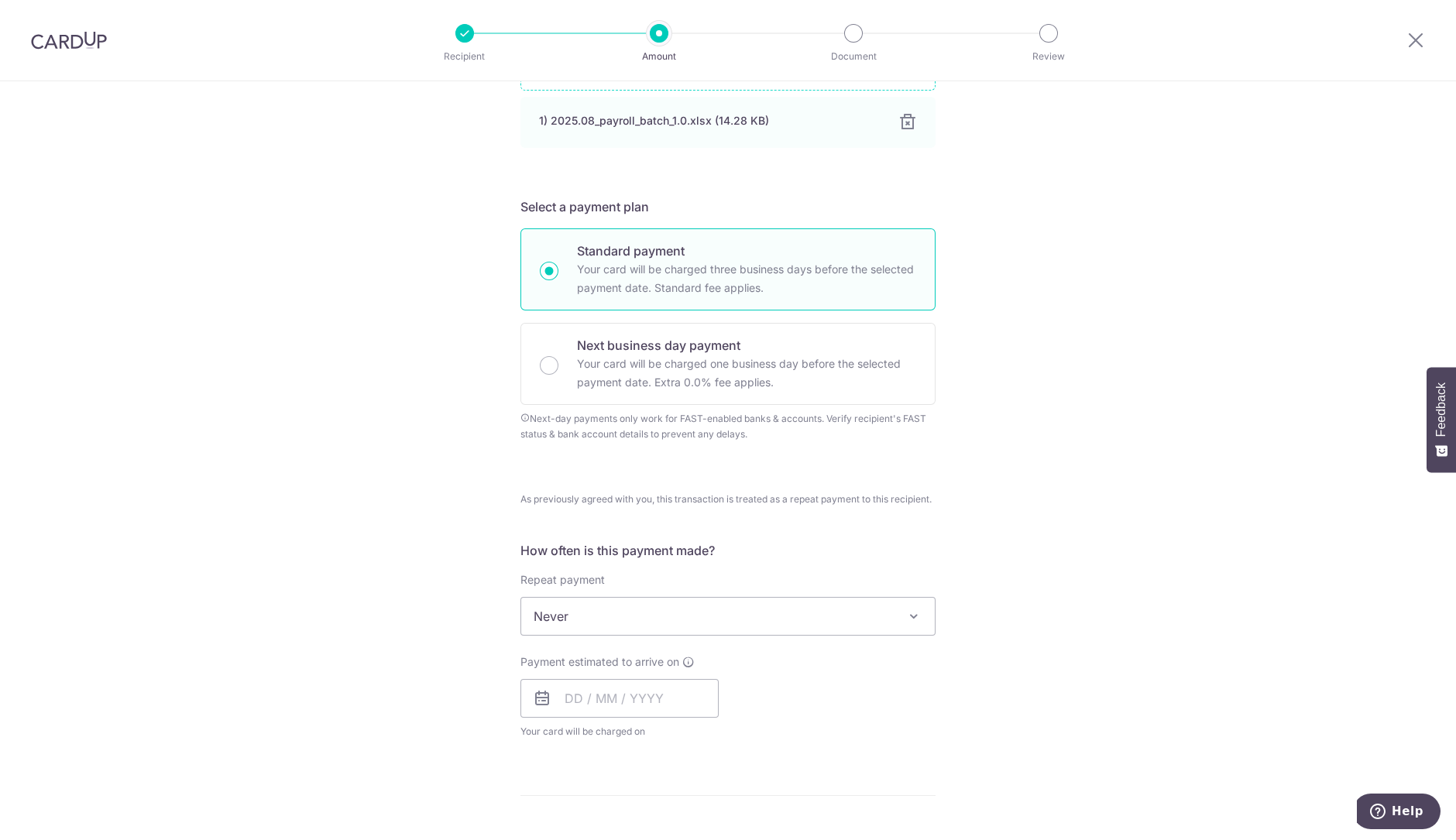
scroll to position [676, 0]
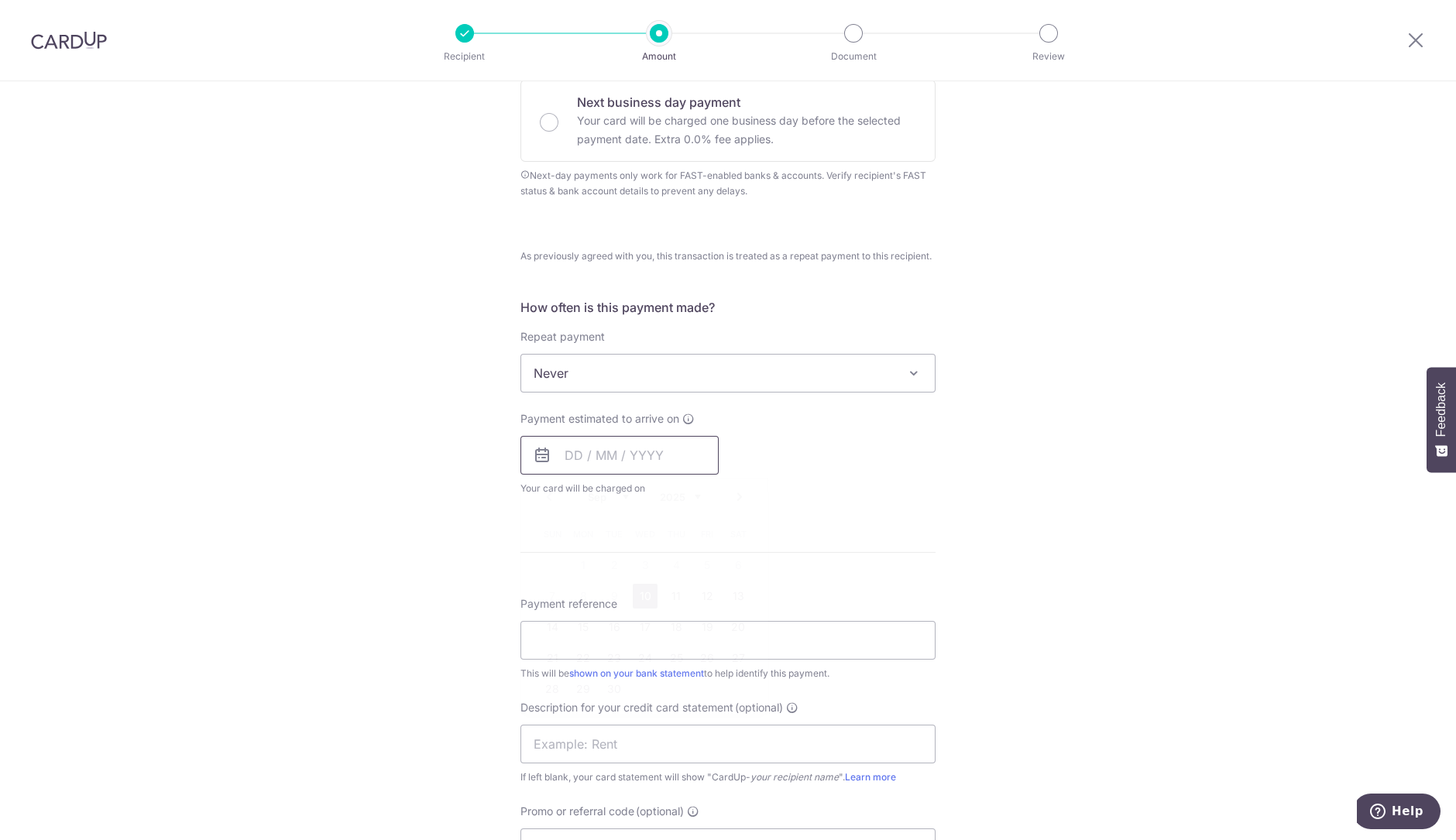
click at [675, 464] on input "text" at bounding box center [620, 455] width 198 height 38
click at [634, 599] on link "10" at bounding box center [645, 596] width 25 height 25
type input "10/09/2025"
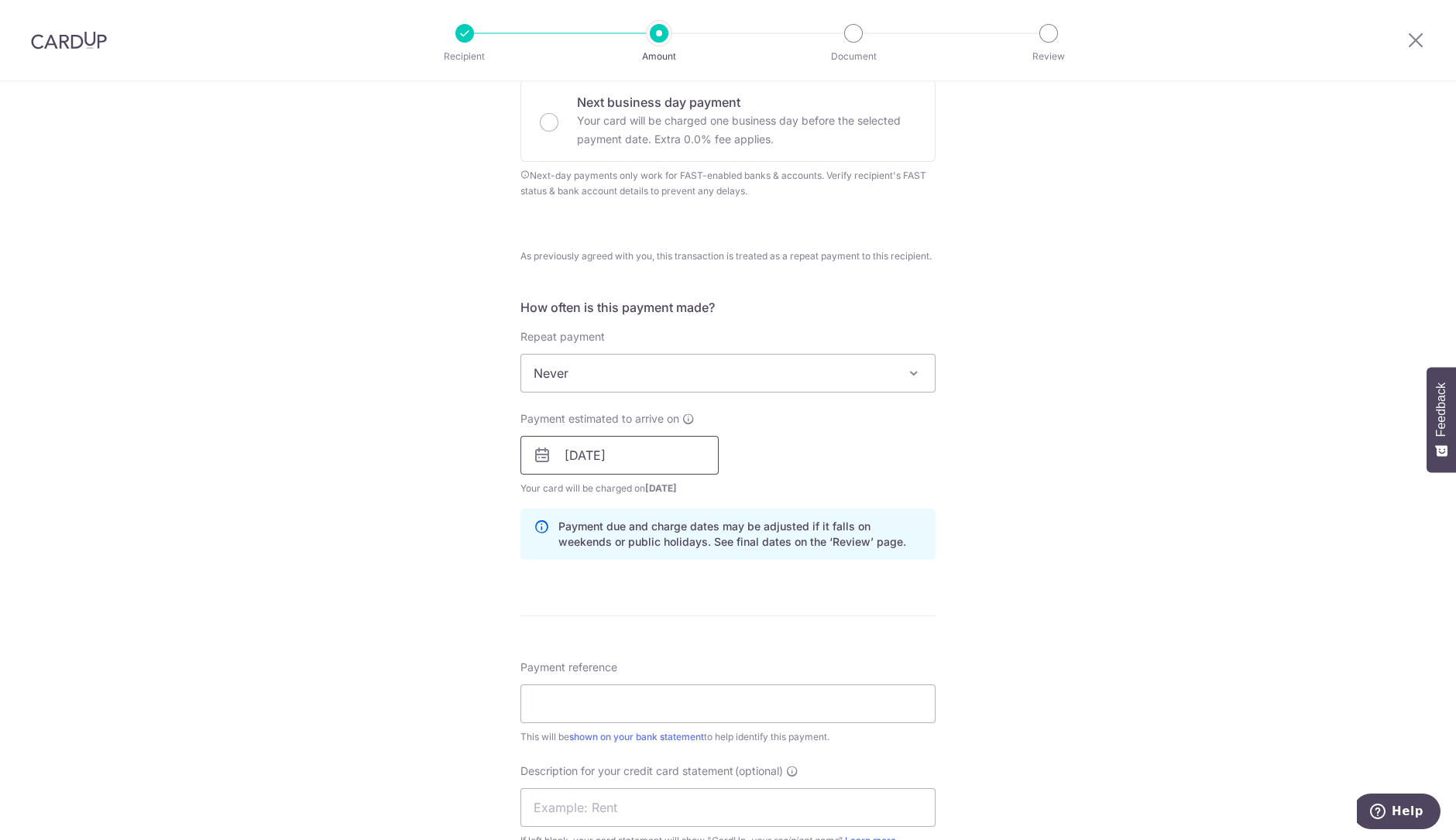
click at [674, 475] on input "10/09/2025" at bounding box center [620, 455] width 198 height 38
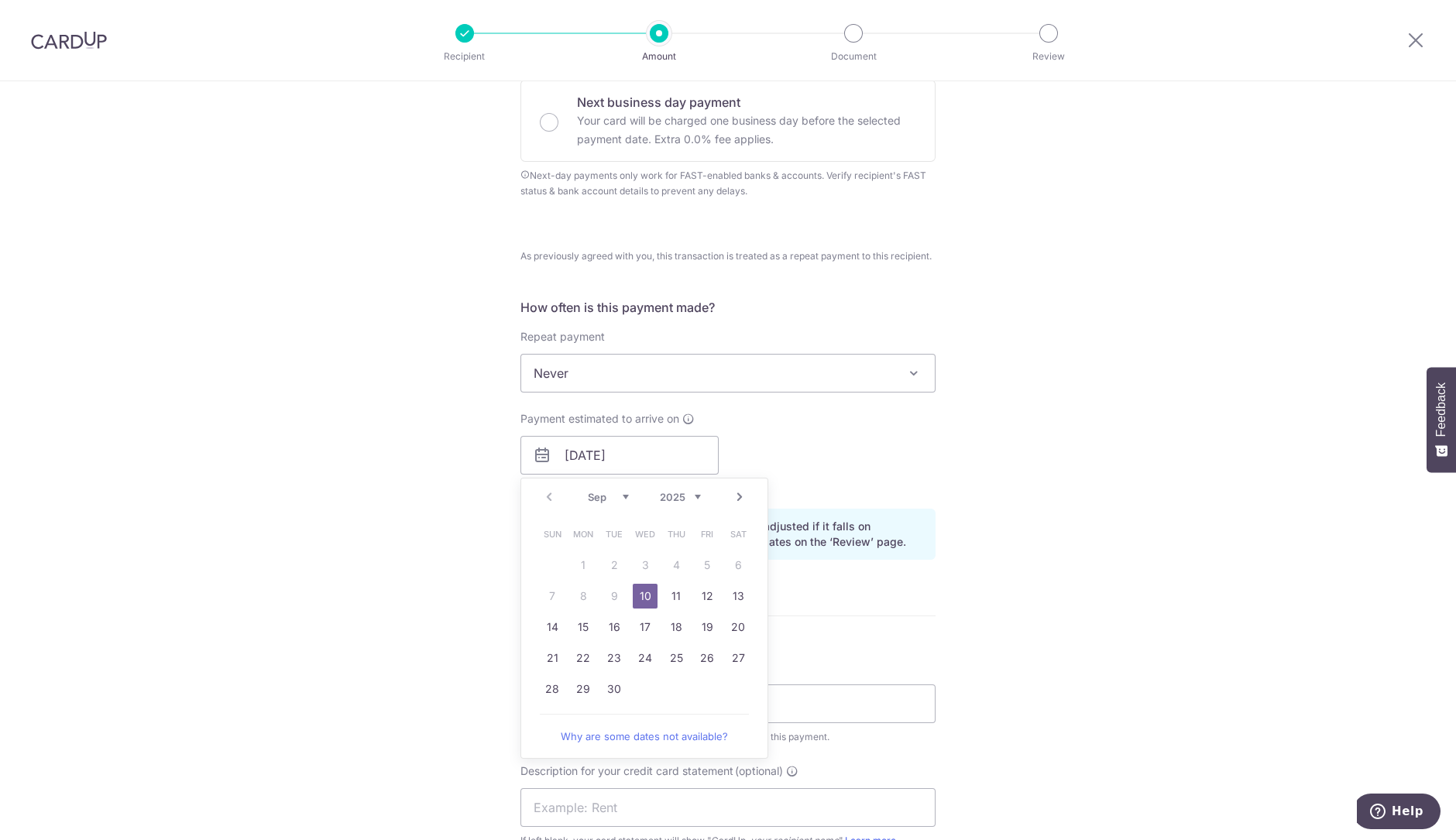
click at [570, 605] on table "Sun Mon Tue Wed Thu Fri Sat 1 2 3 4 5 6 7 8 9 10 11 12 13 14 15 16 17 18 19 20 …" at bounding box center [645, 611] width 217 height 186
click at [896, 474] on div "Payment estimated to arrive on 10/09/2025 Prev Next Sep Oct Nov Dec 2025 2026 2…" at bounding box center [728, 454] width 434 height 85
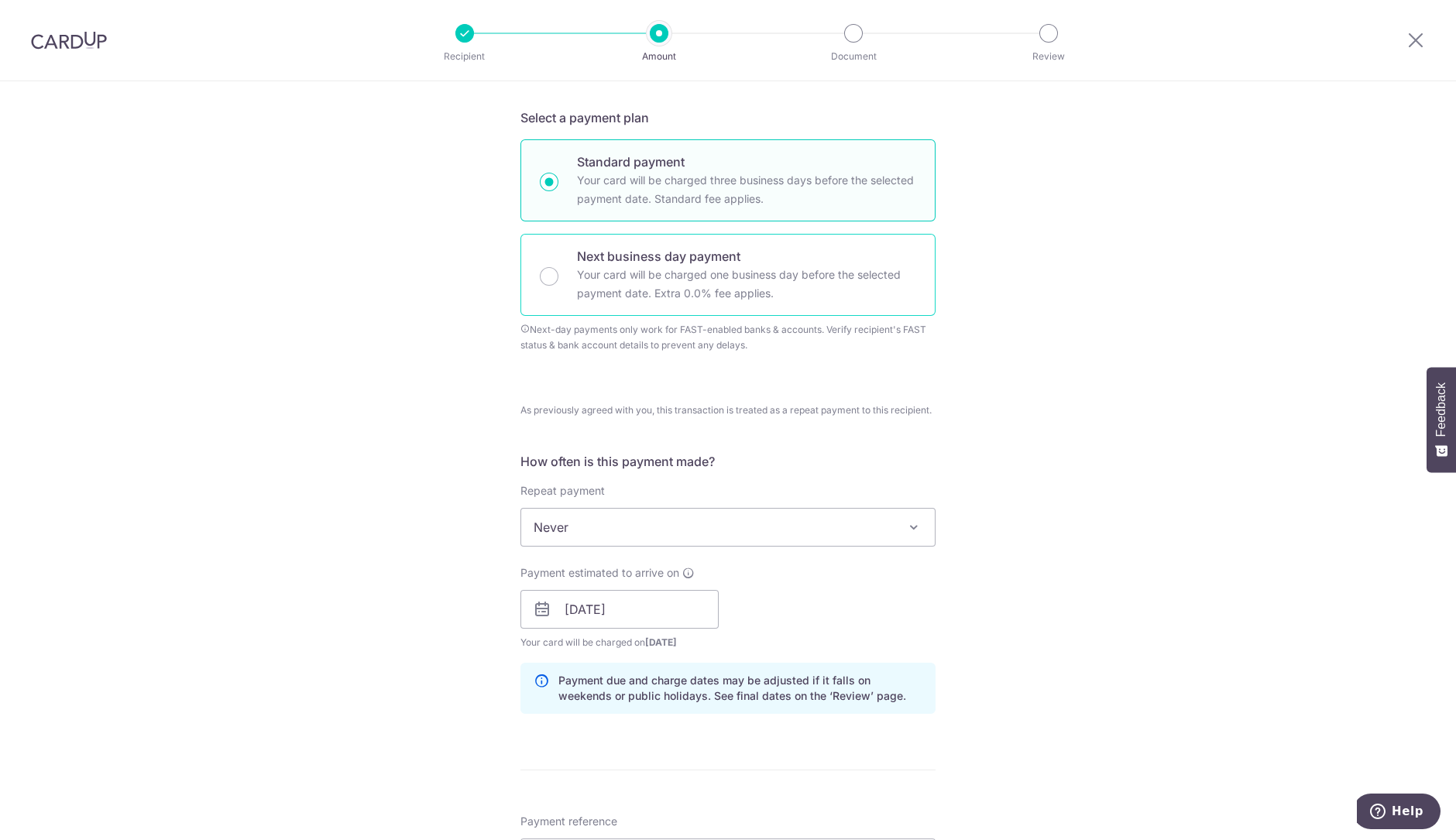
scroll to position [386, 0]
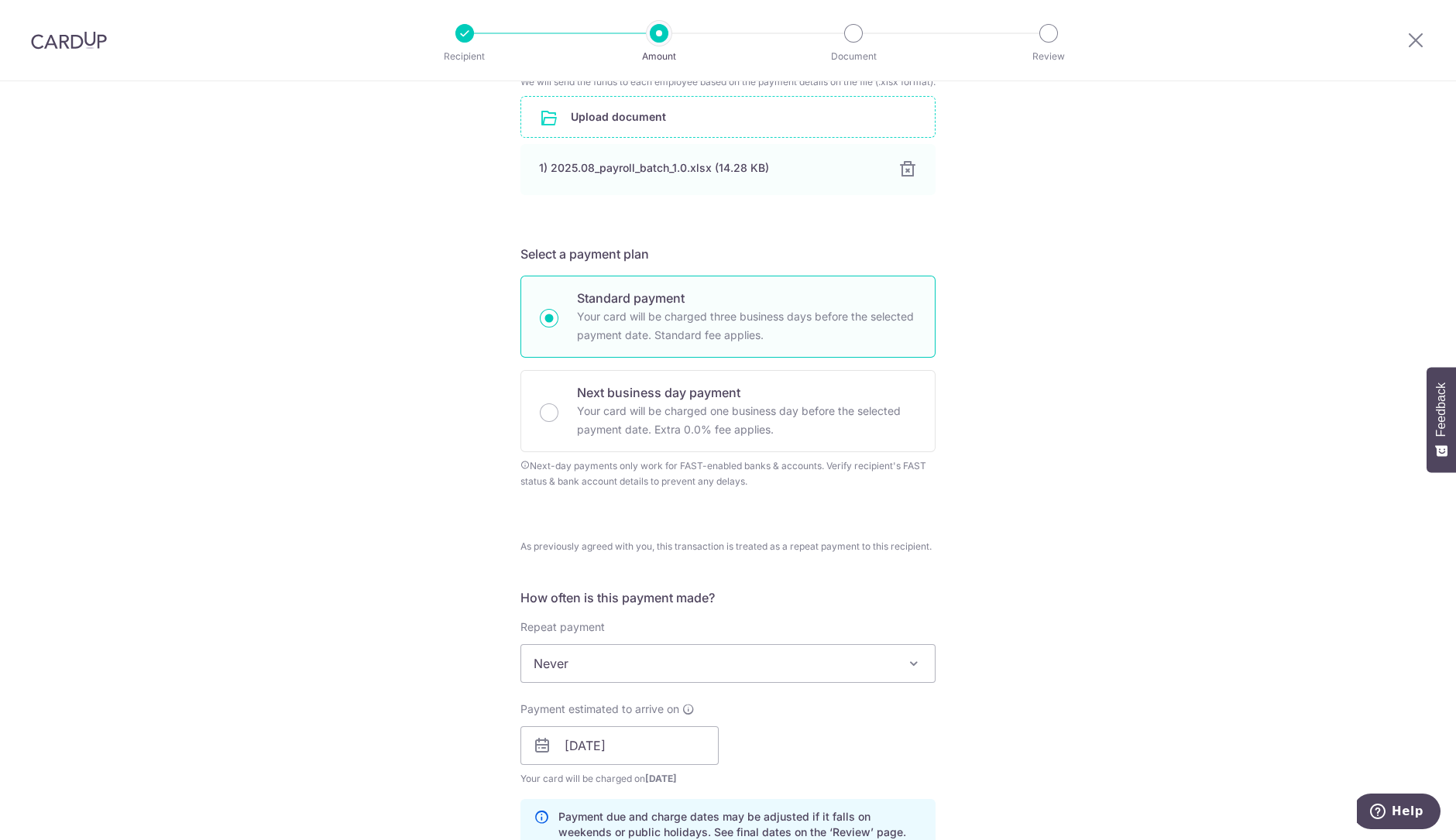
click at [667, 416] on p "Your card will be charged one business day before the selected payment date. Ex…" at bounding box center [746, 420] width 339 height 37
click at [558, 416] on input "Next business day payment Your card will be charged one business day before the…" at bounding box center [549, 412] width 18 height 18
radio input "false"
radio input "true"
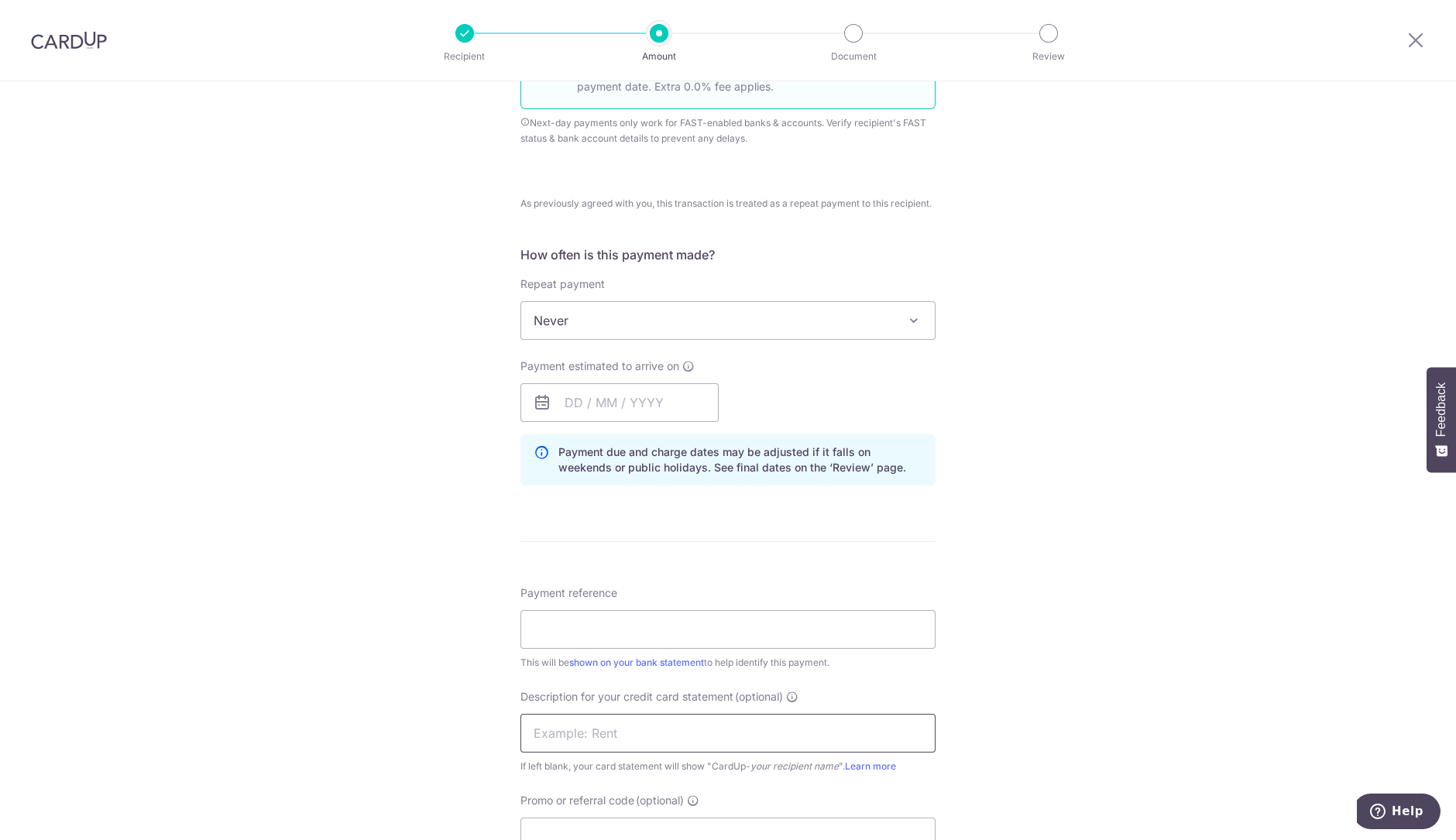
scroll to position [967, 0]
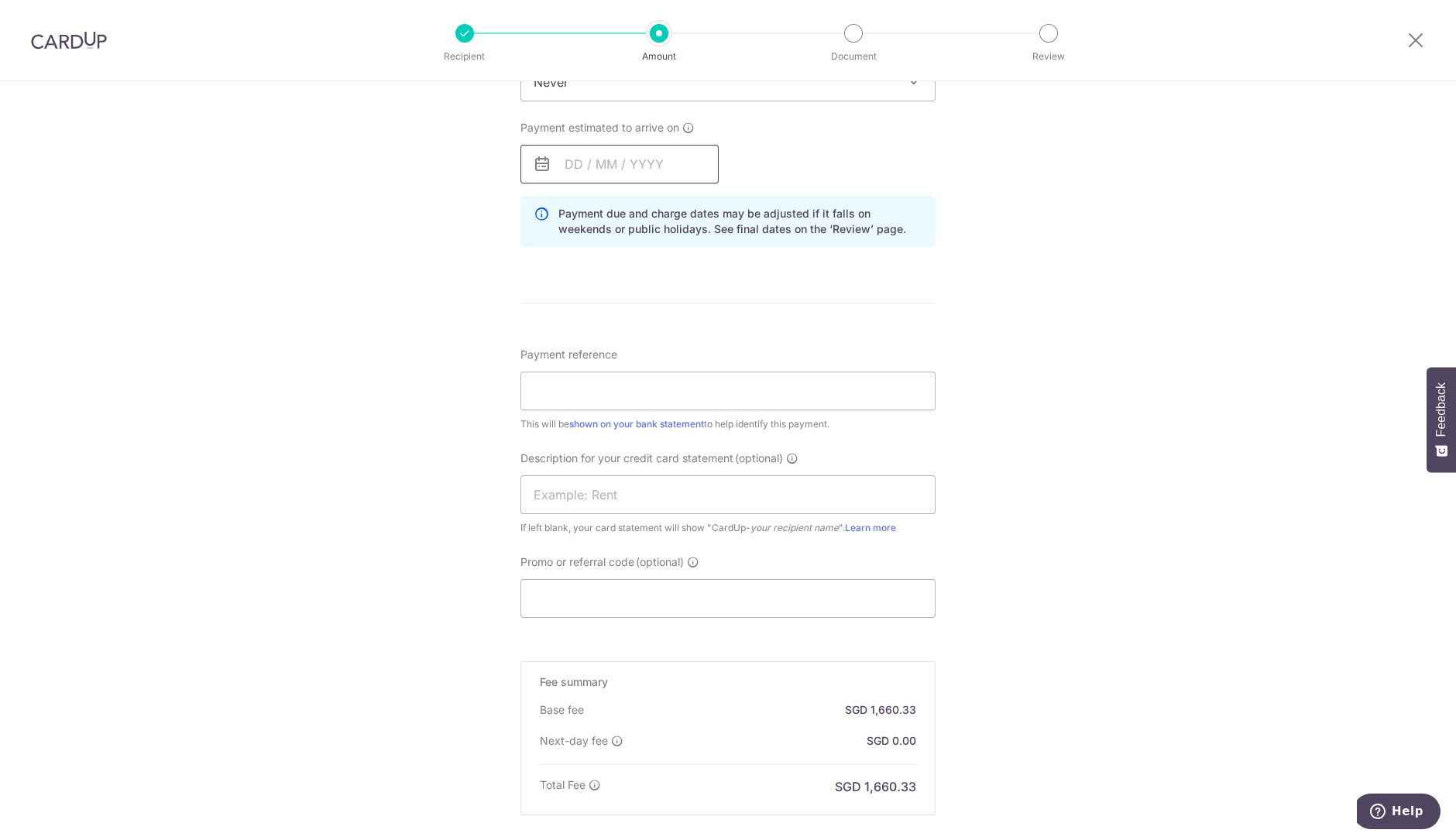
drag, startPoint x: 613, startPoint y: 176, endPoint x: 623, endPoint y: 192, distance: 18.9
click at [613, 176] on input "text" at bounding box center [620, 164] width 198 height 38
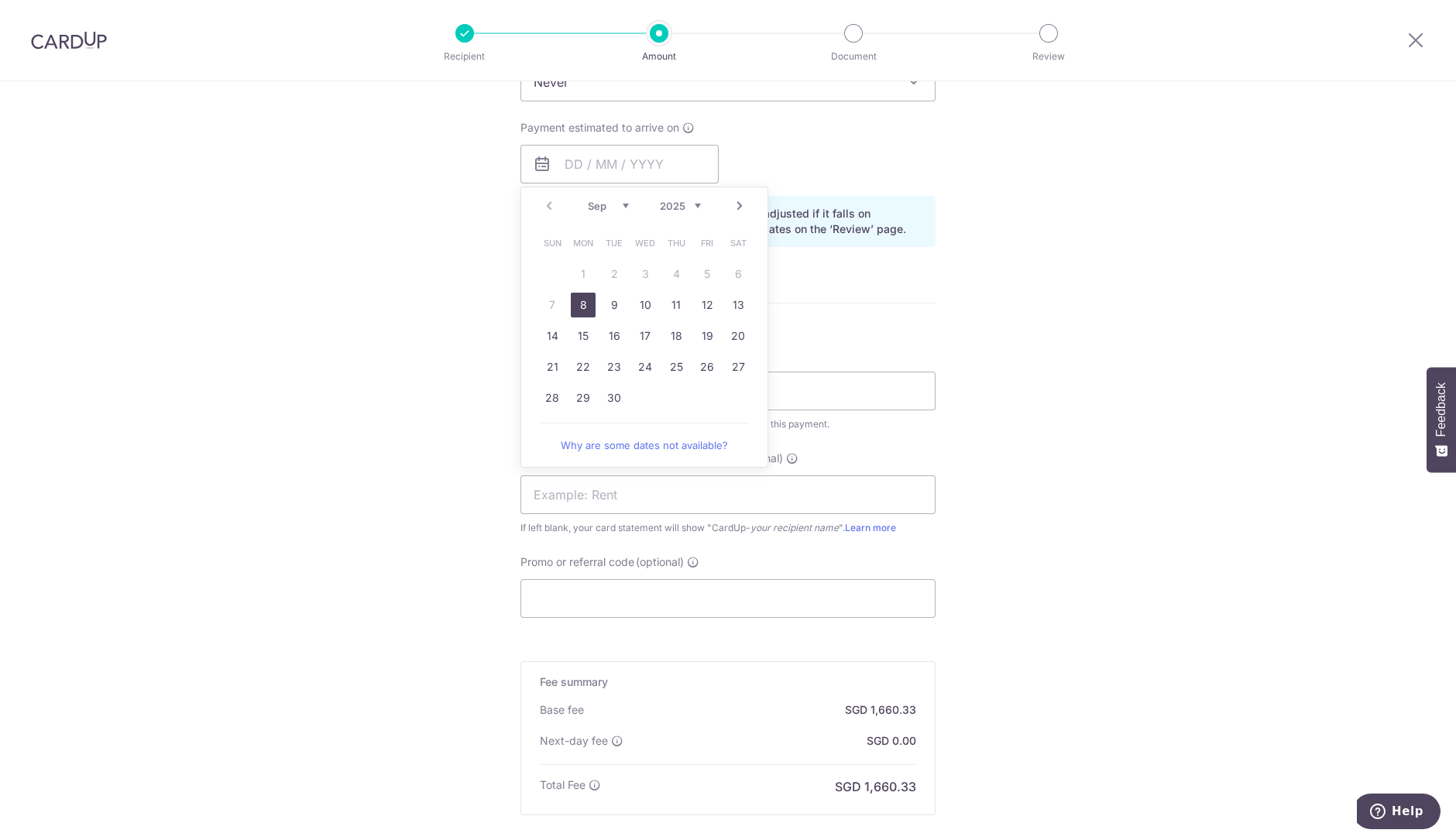
click at [581, 315] on link "8" at bounding box center [583, 305] width 25 height 25
type input "08/09/2025"
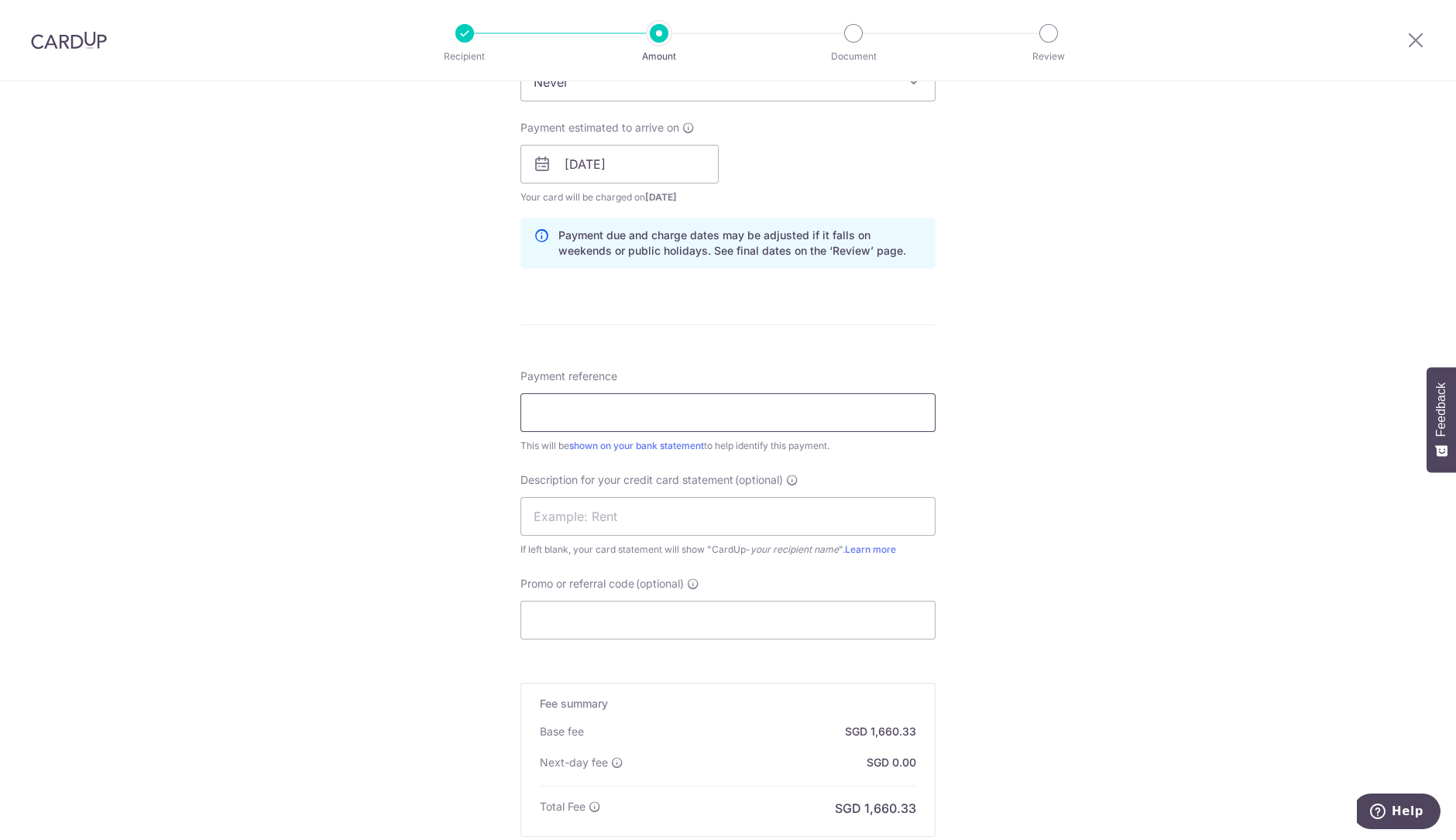
click at [631, 423] on input "Payment reference" at bounding box center [728, 412] width 415 height 38
type input "Excel Aug 25 Salary"
click at [643, 528] on input "text" at bounding box center [728, 516] width 415 height 38
click at [643, 423] on input "Excel Aug 25 Salary" at bounding box center [728, 412] width 415 height 38
click at [694, 535] on input "text" at bounding box center [728, 516] width 415 height 38
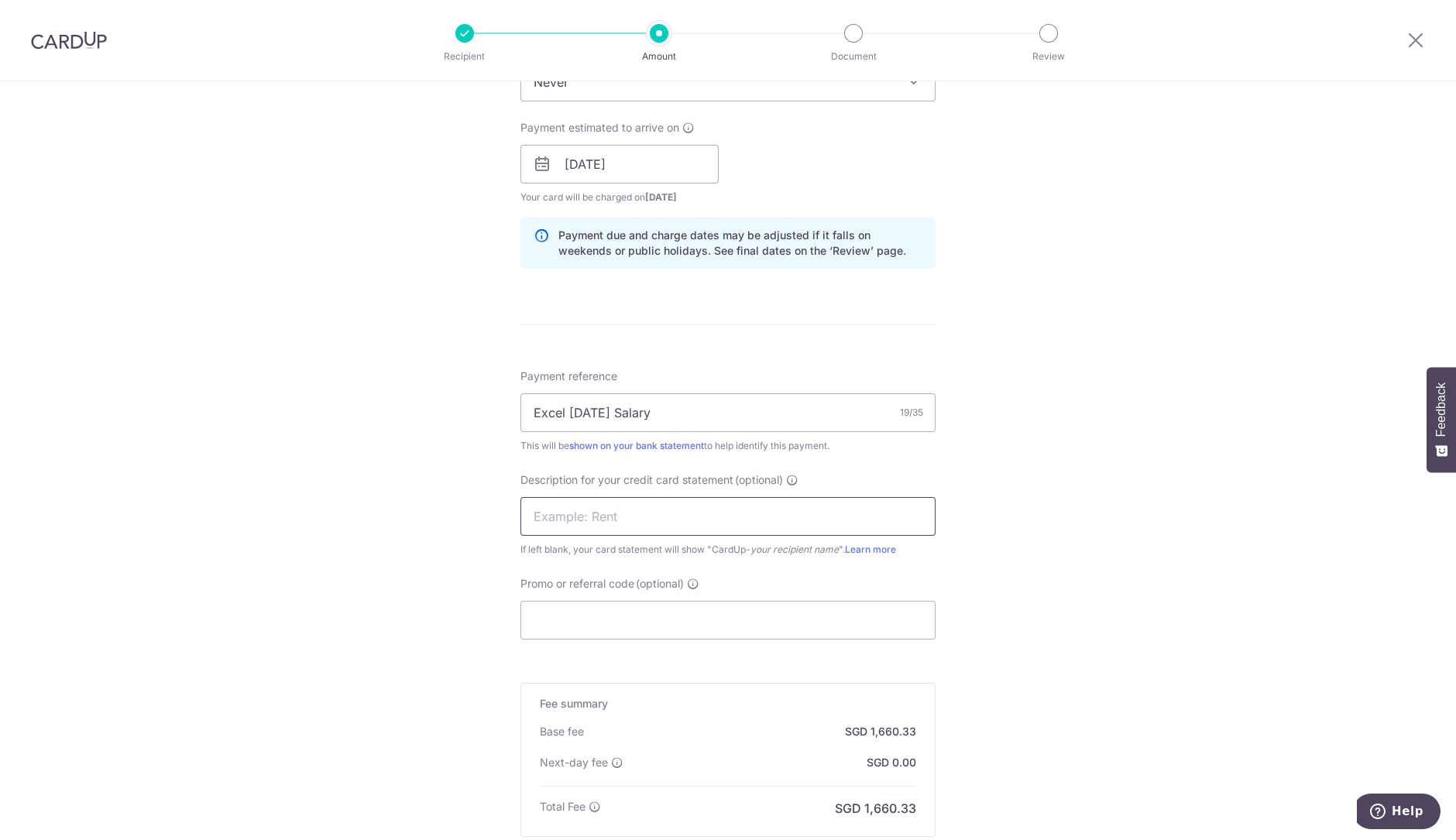
paste input "Excel Aug 25 Sa"
type input "Excel Aug 25 Sa"
click at [1030, 568] on div "Tell us more about your payment Enter payment amount SGD 97,666.18 97666.18 Sel…" at bounding box center [728, 74] width 1456 height 1921
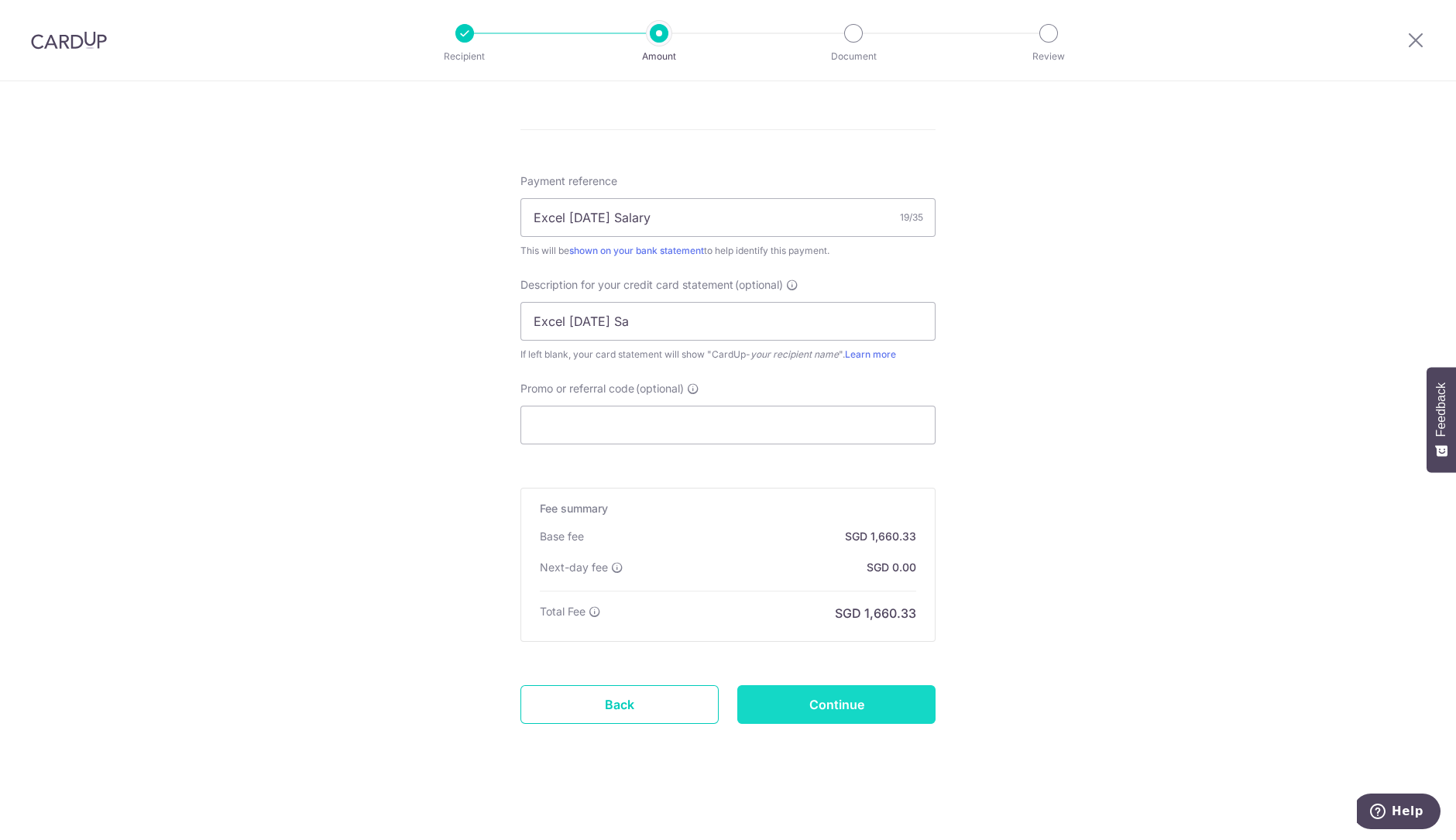
click at [836, 703] on input "Continue" at bounding box center [836, 704] width 198 height 38
type input "Create Schedule"
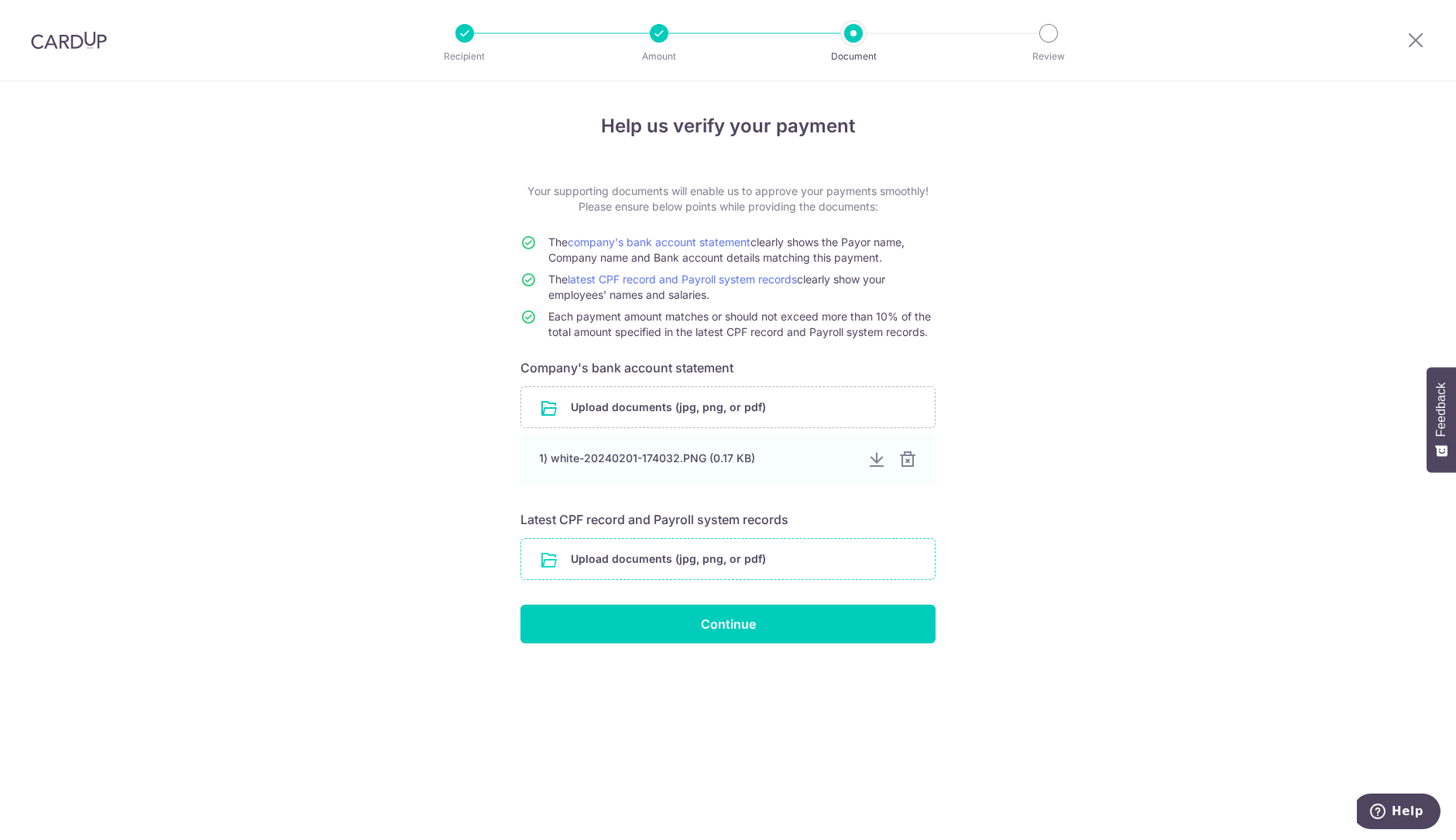
click at [748, 569] on input "file" at bounding box center [728, 559] width 413 height 40
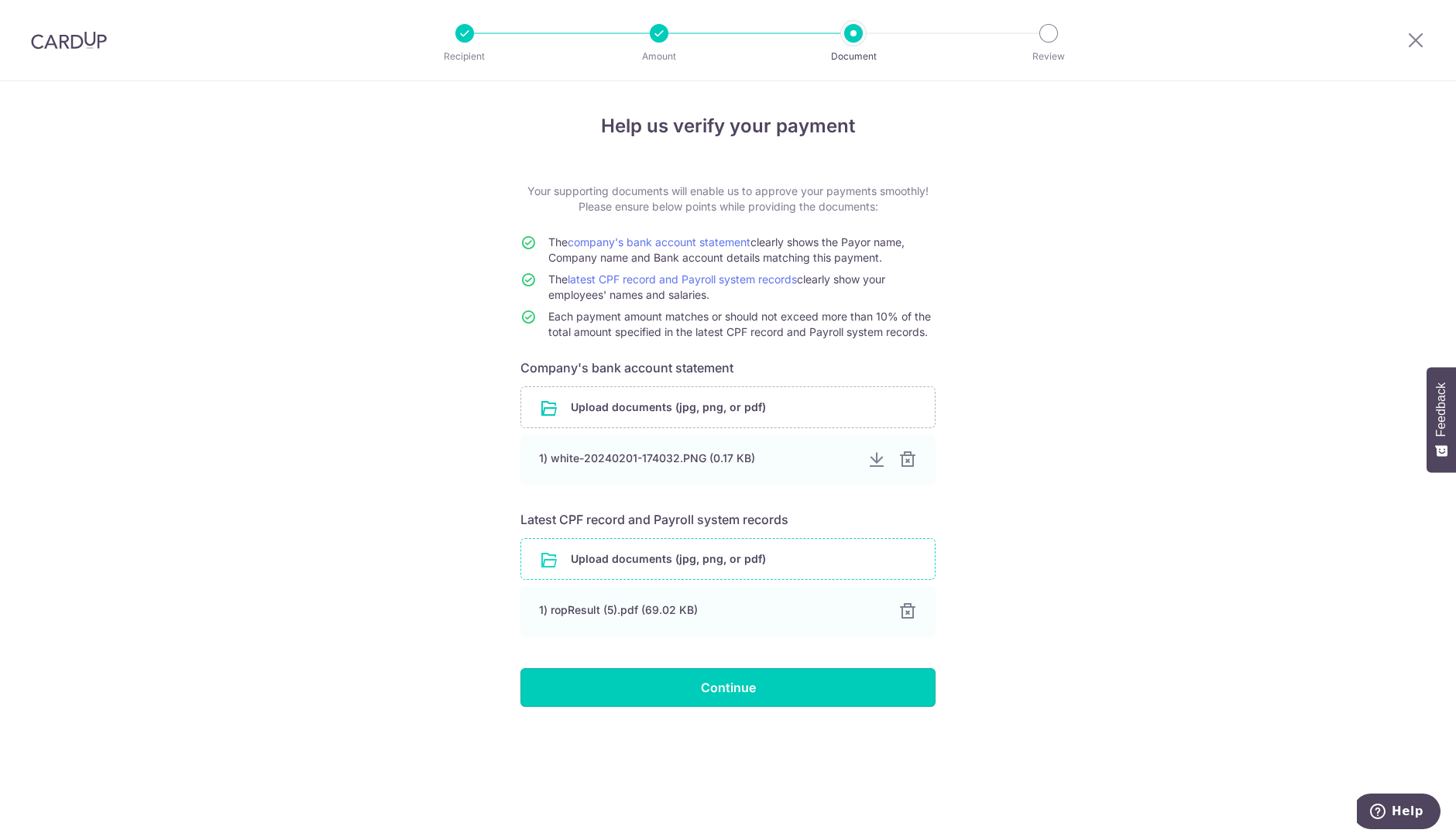
click at [781, 669] on input "Continue" at bounding box center [728, 687] width 415 height 38
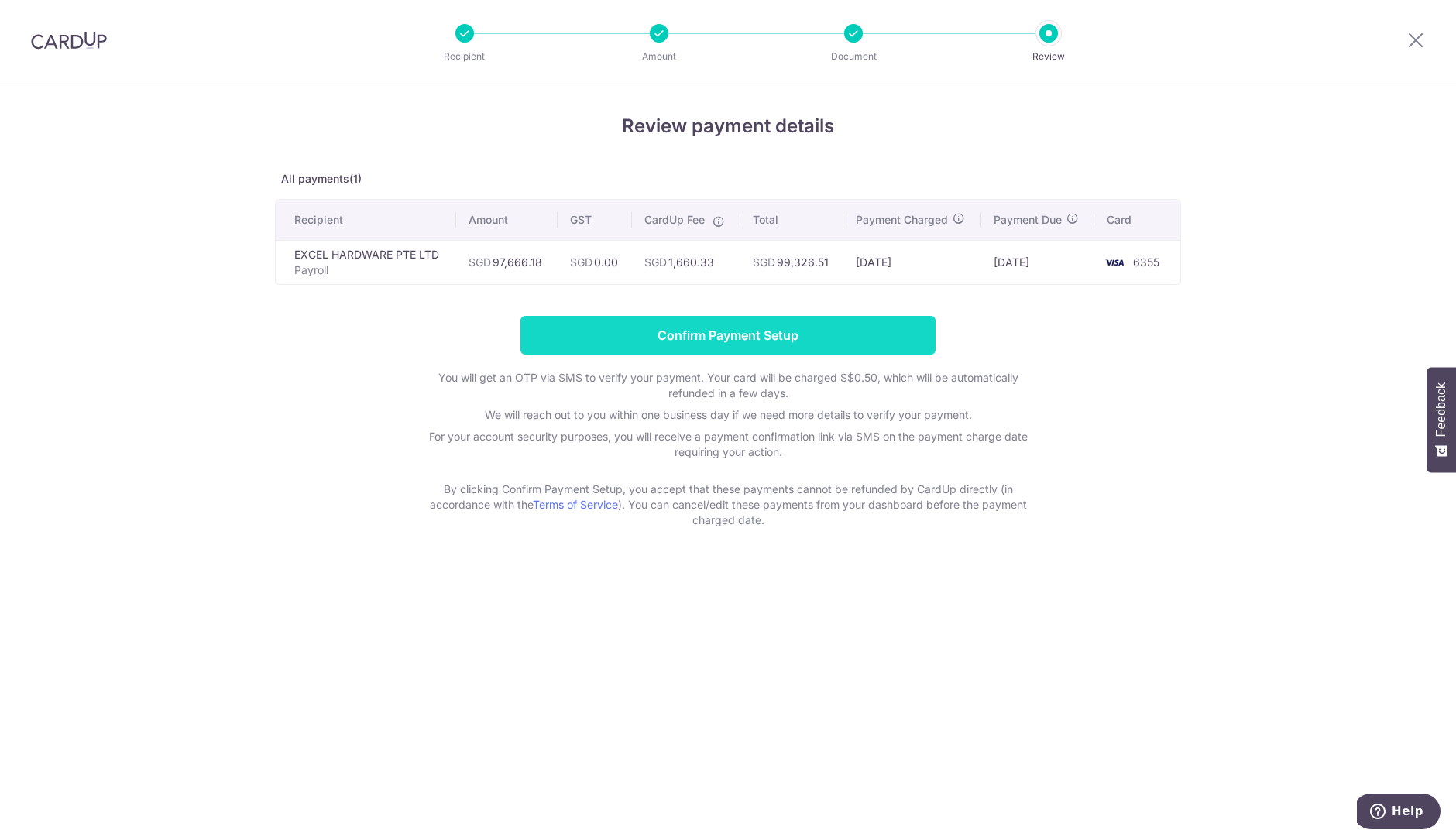
click at [783, 318] on input "Confirm Payment Setup" at bounding box center [728, 335] width 415 height 38
